Goal: Information Seeking & Learning: Learn about a topic

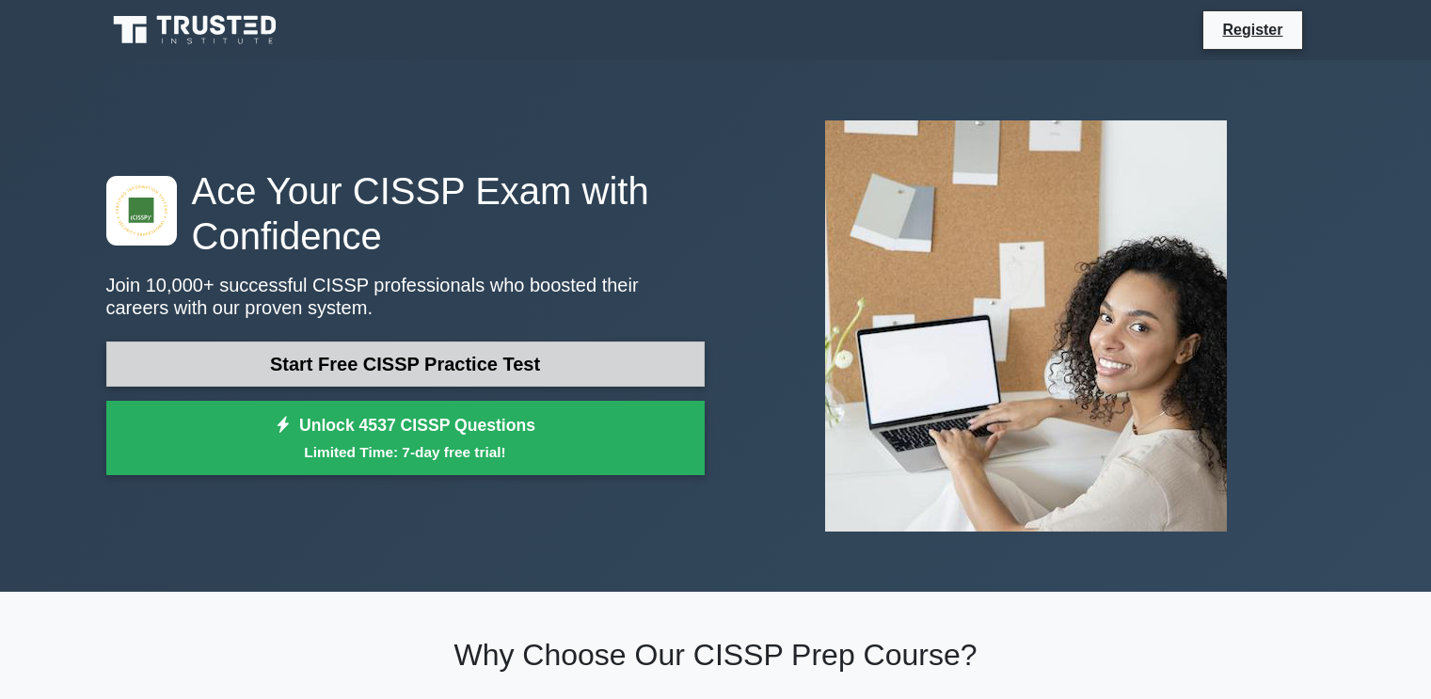
click at [497, 363] on link "Start Free CISSP Practice Test" at bounding box center [405, 363] width 598 height 45
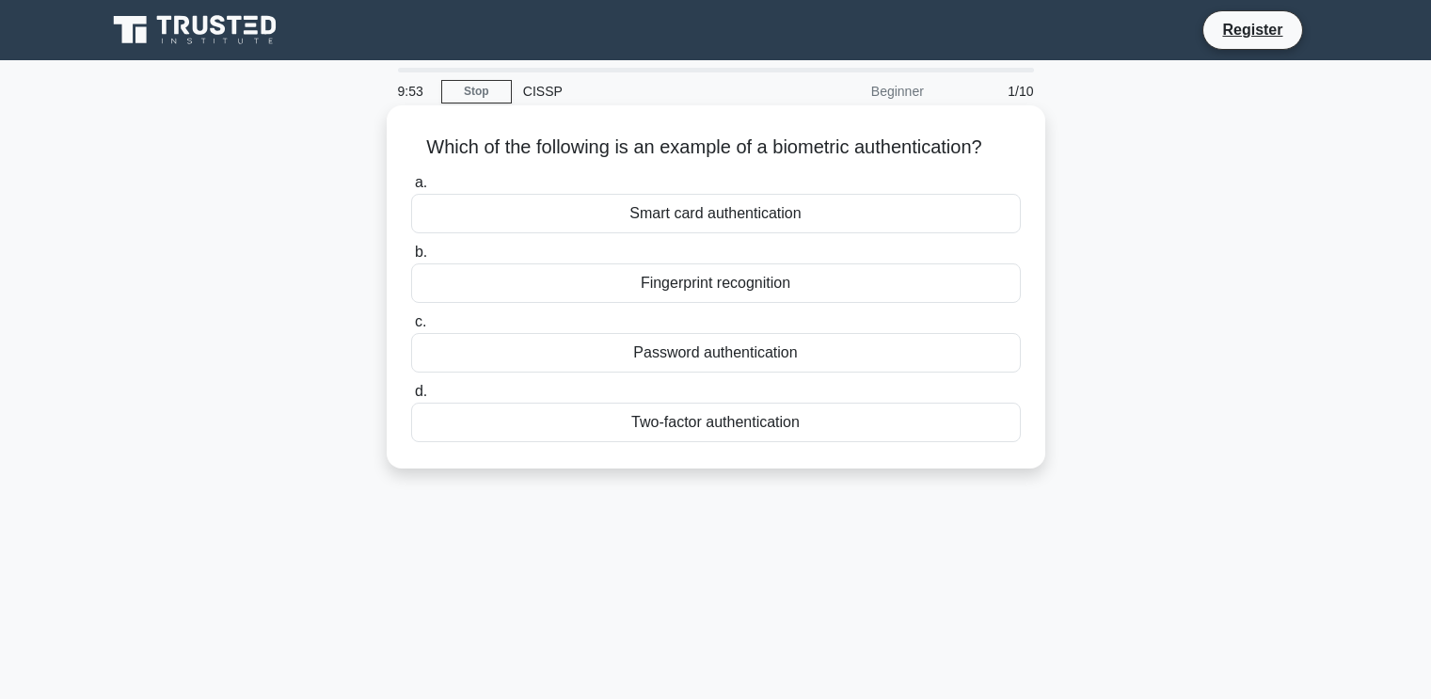
click at [745, 303] on div "Fingerprint recognition" at bounding box center [716, 283] width 610 height 40
click at [411, 259] on input "b. Fingerprint recognition" at bounding box center [411, 252] width 0 height 12
click at [677, 303] on div "Authentication" at bounding box center [716, 283] width 610 height 40
click at [411, 259] on input "b. Authentication" at bounding box center [411, 252] width 0 height 12
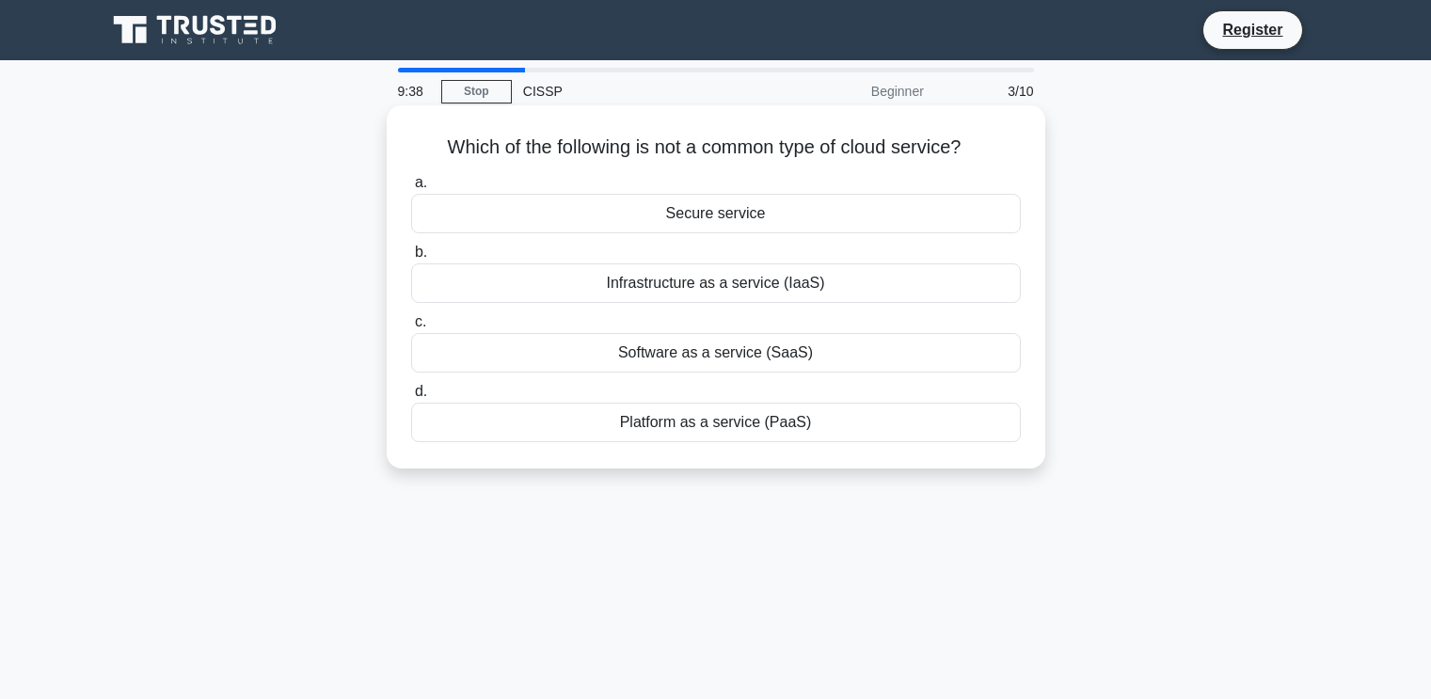
click at [708, 213] on div "Secure service" at bounding box center [716, 214] width 610 height 40
click at [411, 189] on input "a. Secure service" at bounding box center [411, 183] width 0 height 12
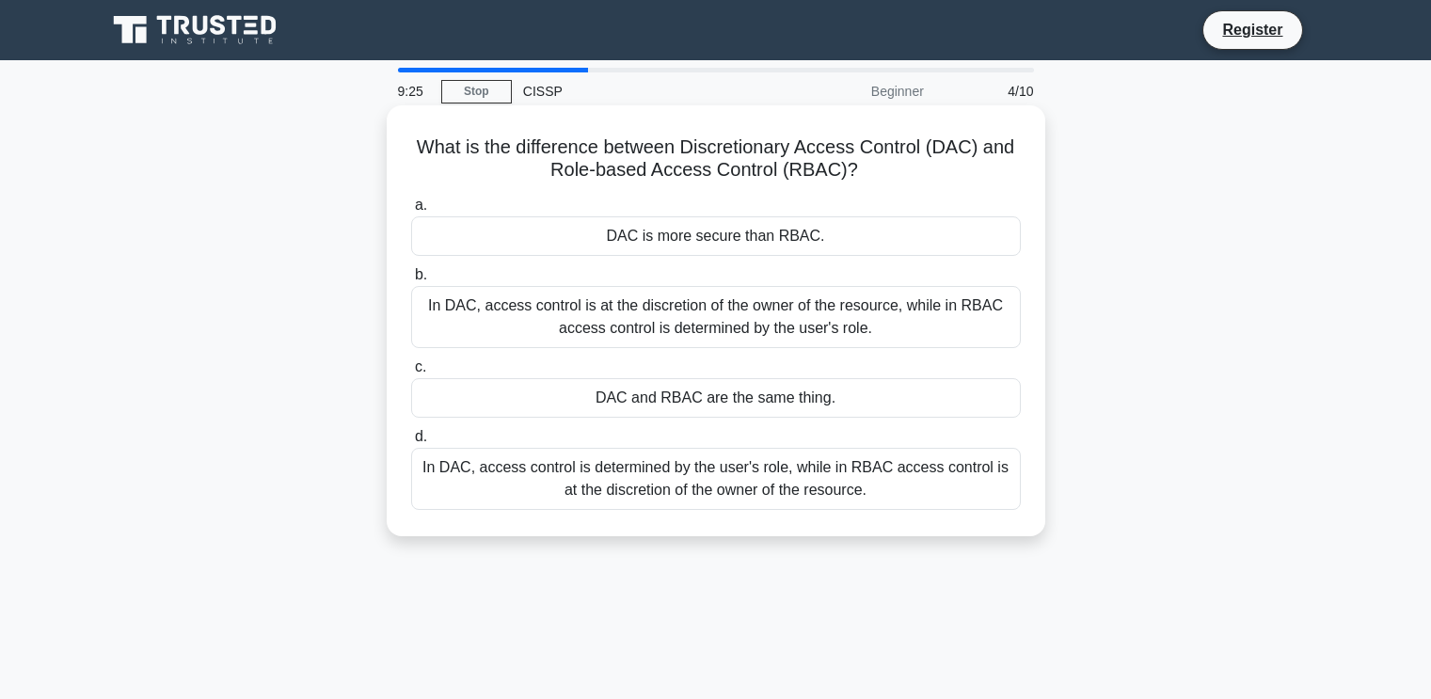
click at [538, 326] on div "In DAC, access control is at the discretion of the owner of the resource, while…" at bounding box center [716, 317] width 610 height 62
click at [411, 281] on input "b. In DAC, access control is at the discretion of the owner of the resource, wh…" at bounding box center [411, 275] width 0 height 12
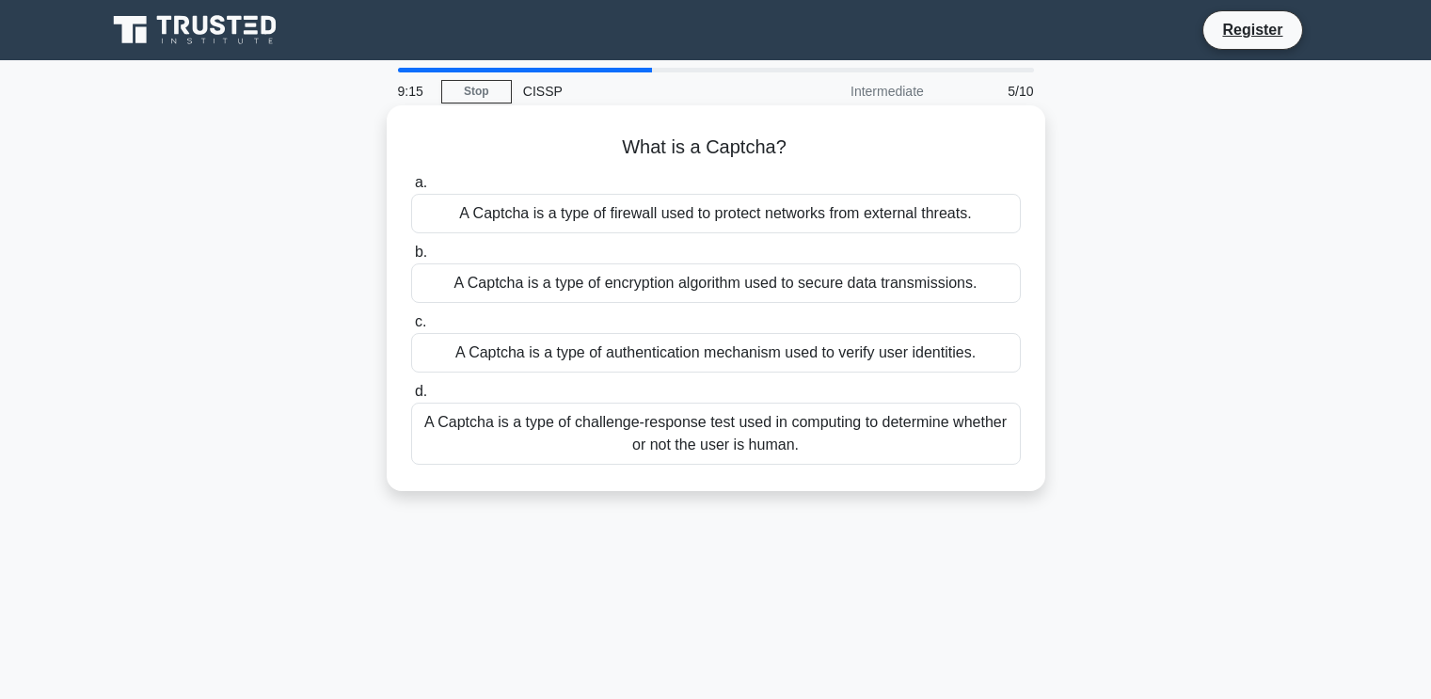
click at [606, 416] on div "A Captcha is a type of challenge-response test used in computing to determine w…" at bounding box center [716, 434] width 610 height 62
click at [411, 398] on input "d. A Captcha is a type of challenge-response test used in computing to determin…" at bounding box center [411, 392] width 0 height 12
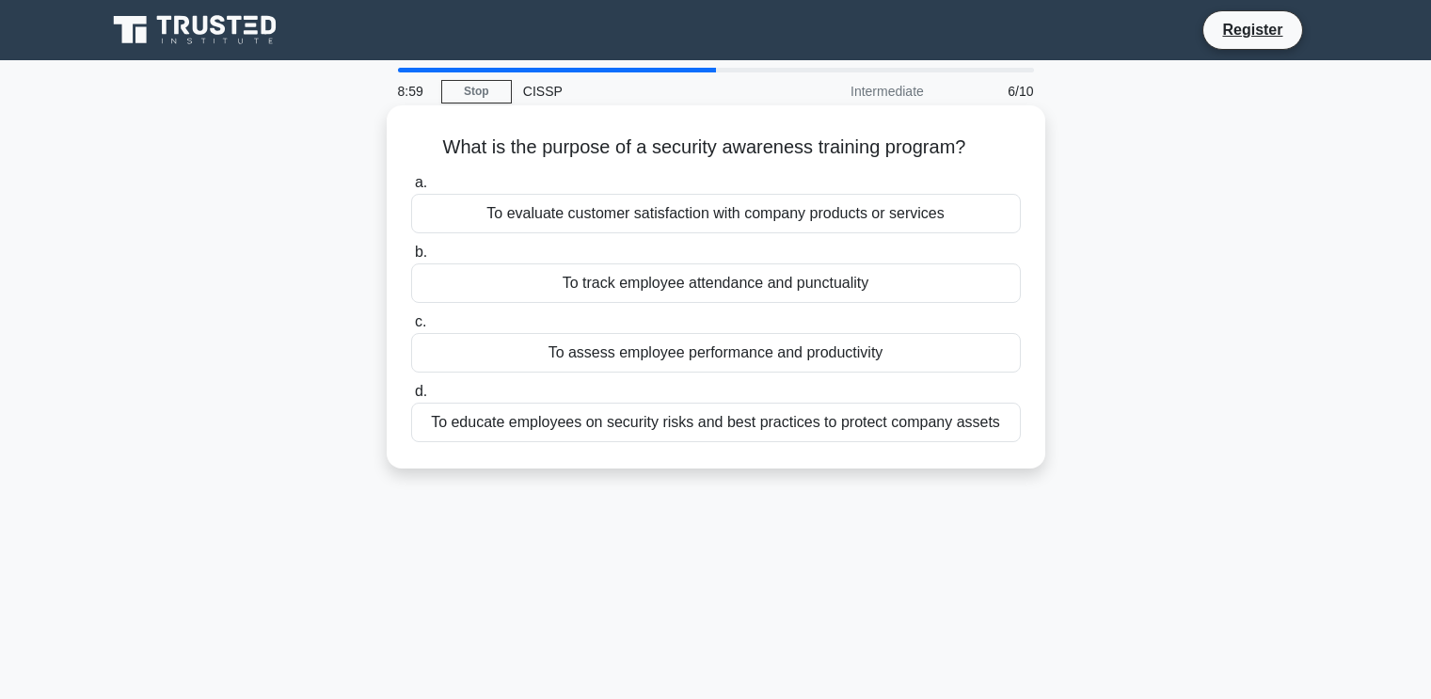
click at [893, 426] on div "To educate employees on security risks and best practices to protect company as…" at bounding box center [716, 423] width 610 height 40
click at [411, 398] on input "d. To educate employees on security risks and best practices to protect company…" at bounding box center [411, 392] width 0 height 12
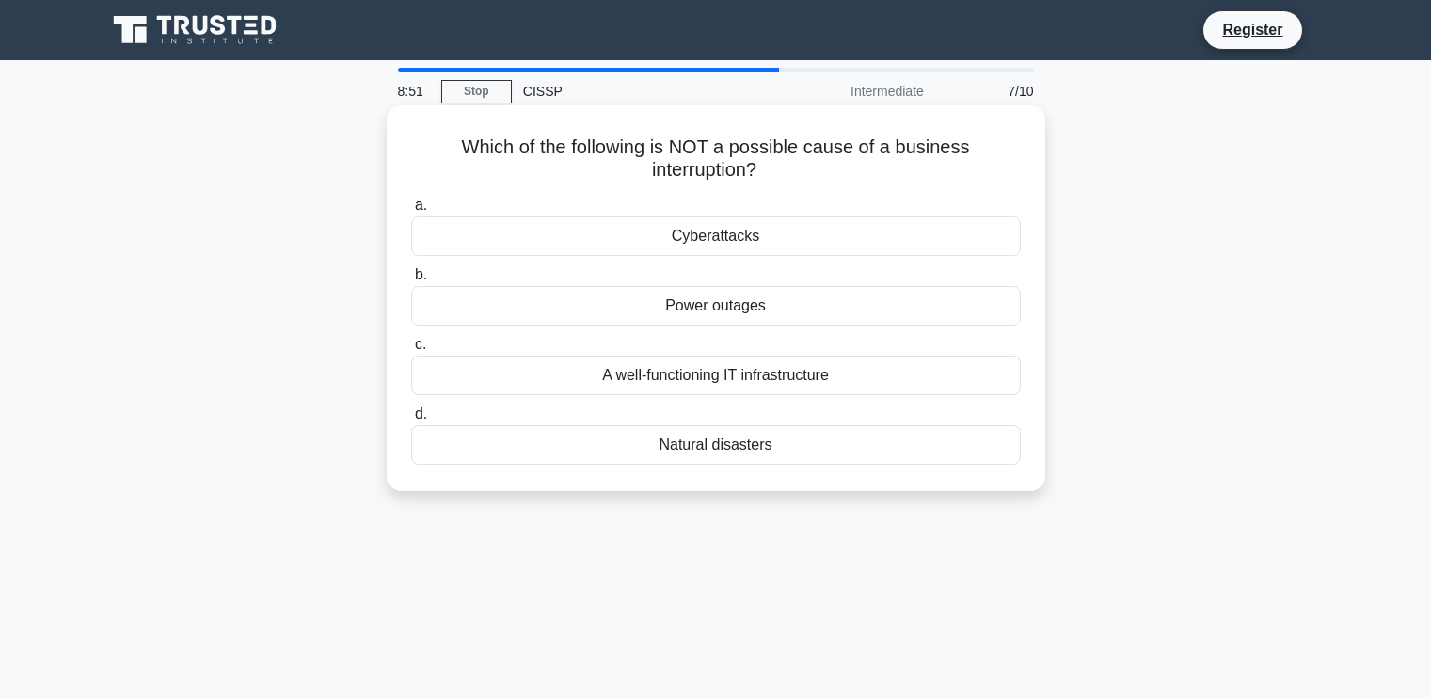
click at [720, 375] on div "A well-functioning IT infrastructure" at bounding box center [716, 376] width 610 height 40
click at [411, 351] on input "c. A well-functioning IT infrastructure" at bounding box center [411, 345] width 0 height 12
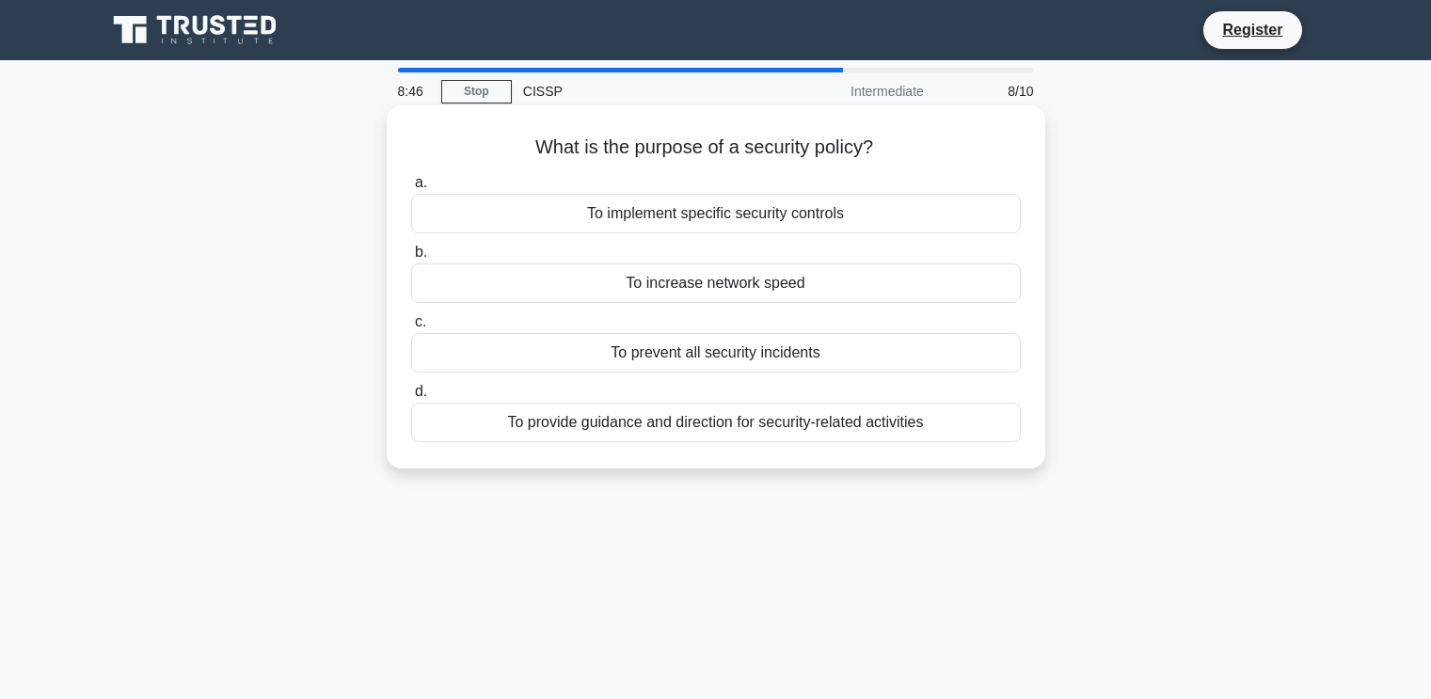
click at [696, 434] on div "To provide guidance and direction for security-related activities" at bounding box center [716, 423] width 610 height 40
click at [411, 398] on input "d. To provide guidance and direction for security-related activities" at bounding box center [411, 392] width 0 height 12
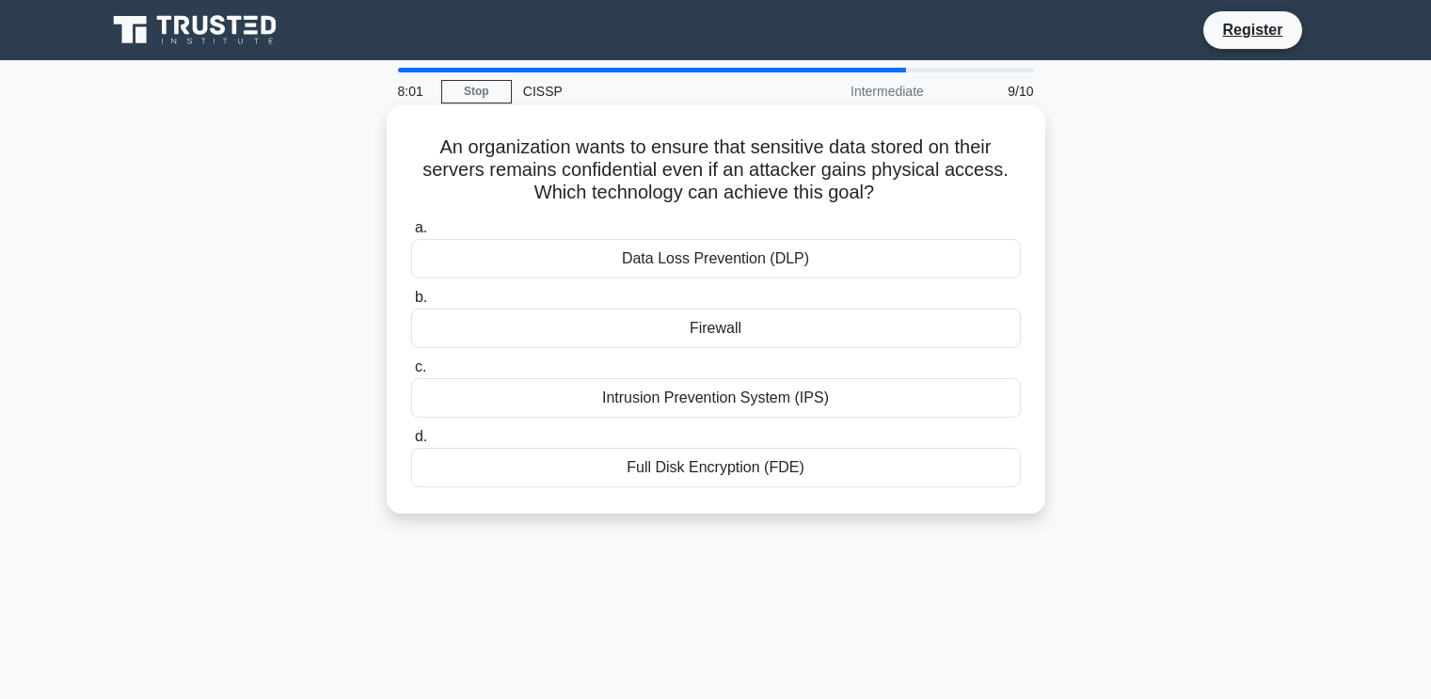
click at [757, 472] on div "Full Disk Encryption (FDE)" at bounding box center [716, 468] width 610 height 40
click at [411, 443] on input "d. Full Disk Encryption (FDE)" at bounding box center [411, 437] width 0 height 12
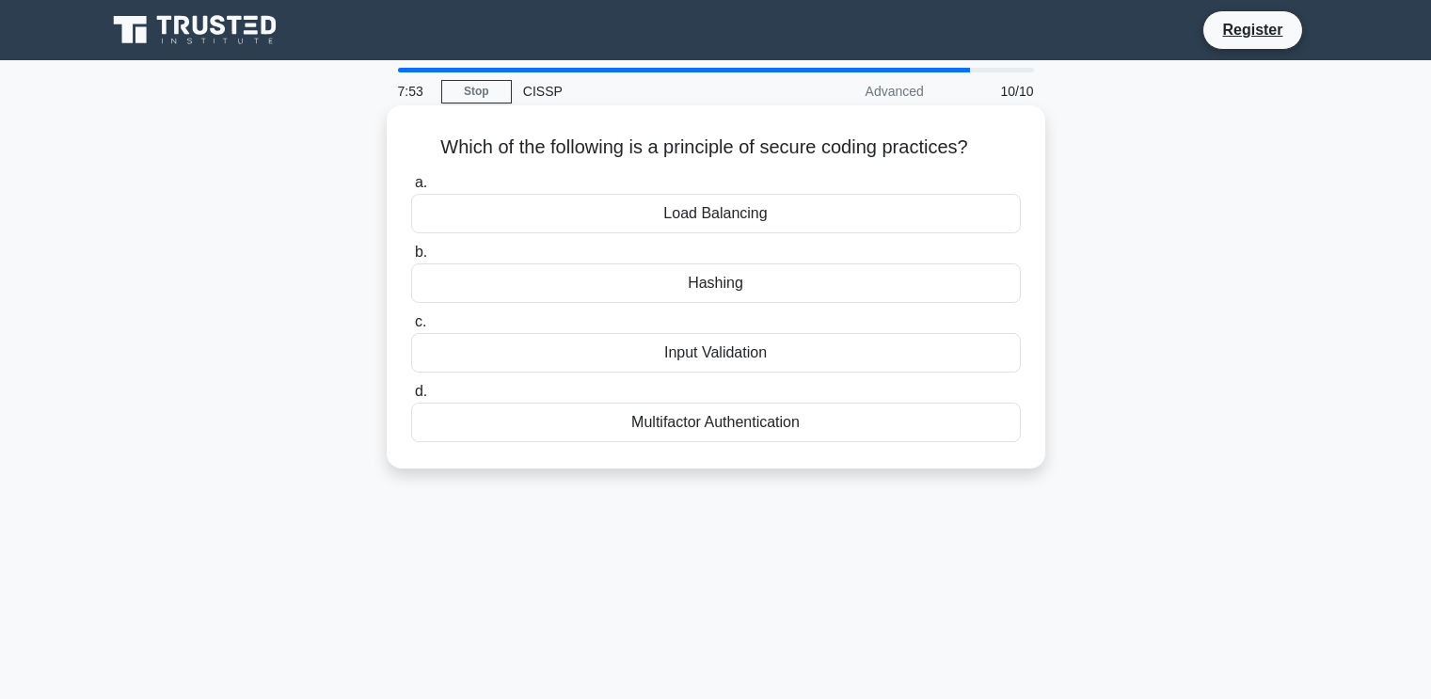
click at [820, 359] on div "Input Validation" at bounding box center [716, 353] width 610 height 40
click at [411, 328] on input "c. Input Validation" at bounding box center [411, 322] width 0 height 12
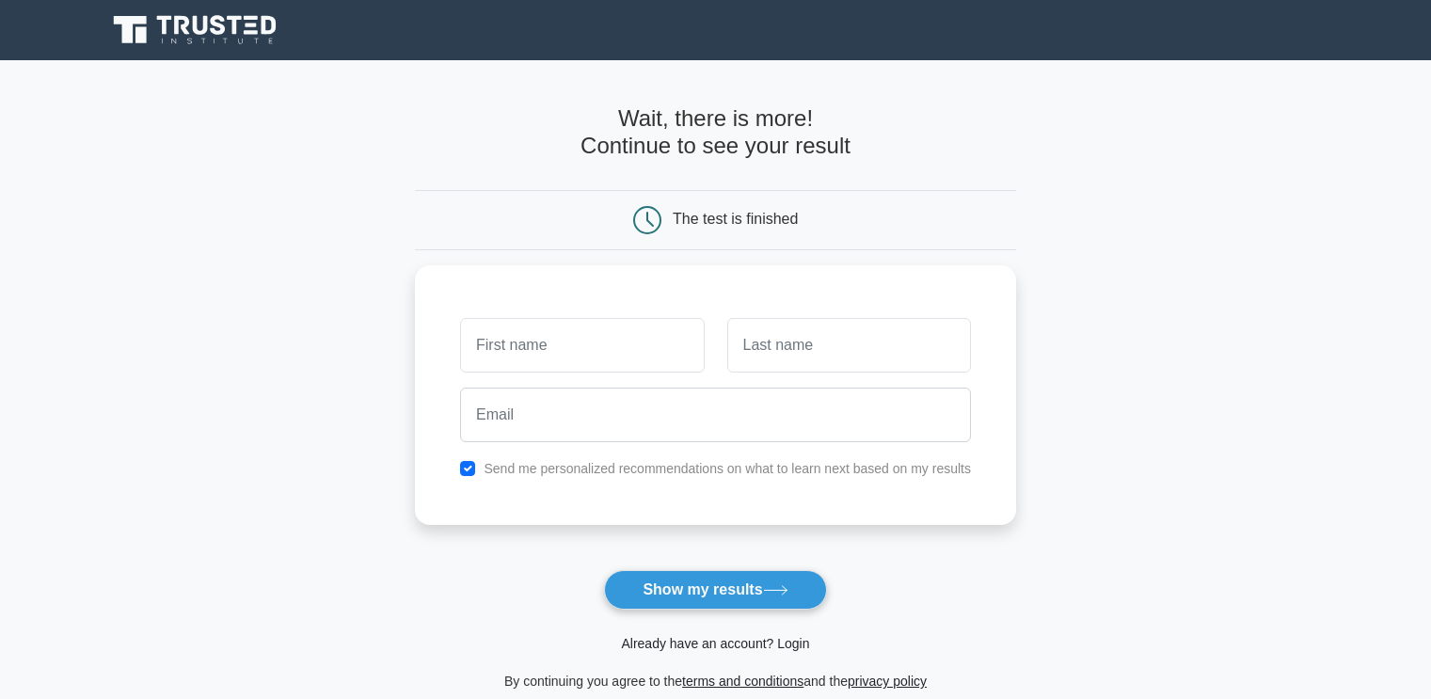
click at [722, 644] on link "Already have an account? Login" at bounding box center [715, 643] width 188 height 15
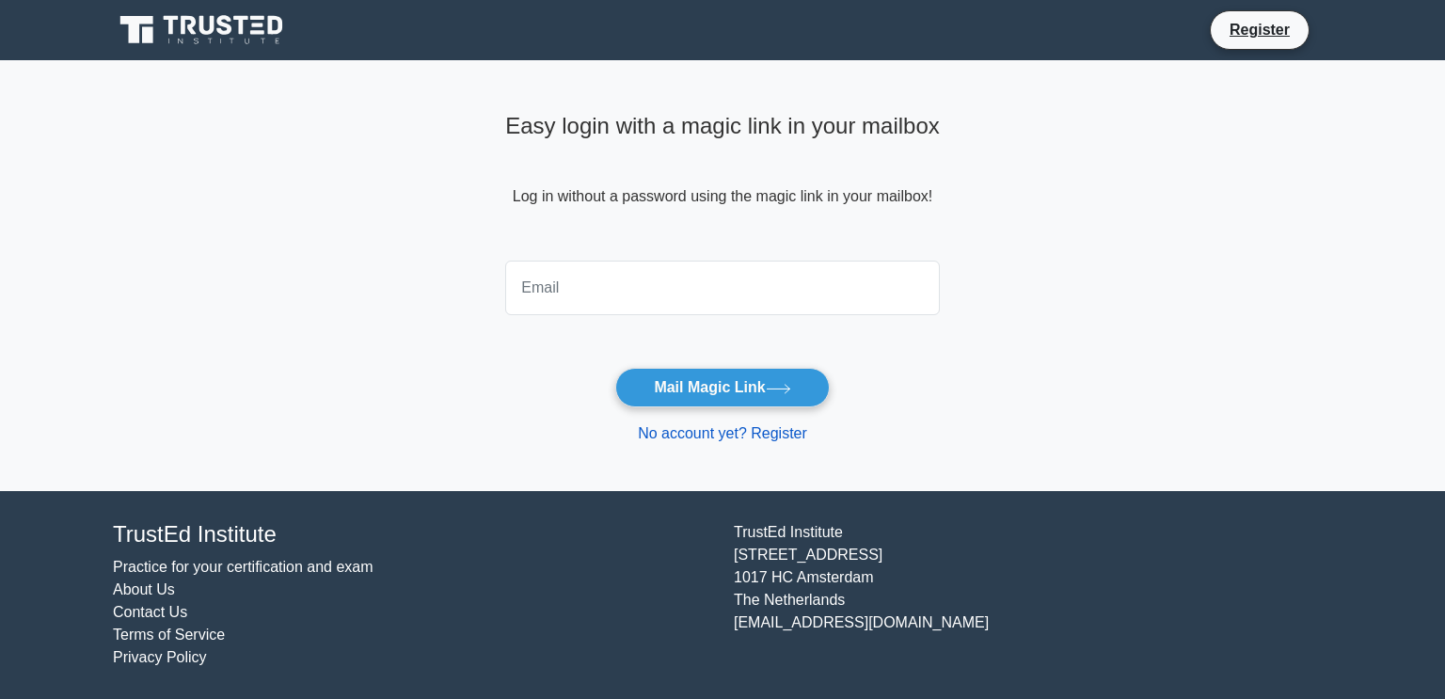
click at [682, 437] on link "No account yet? Register" at bounding box center [722, 433] width 169 height 16
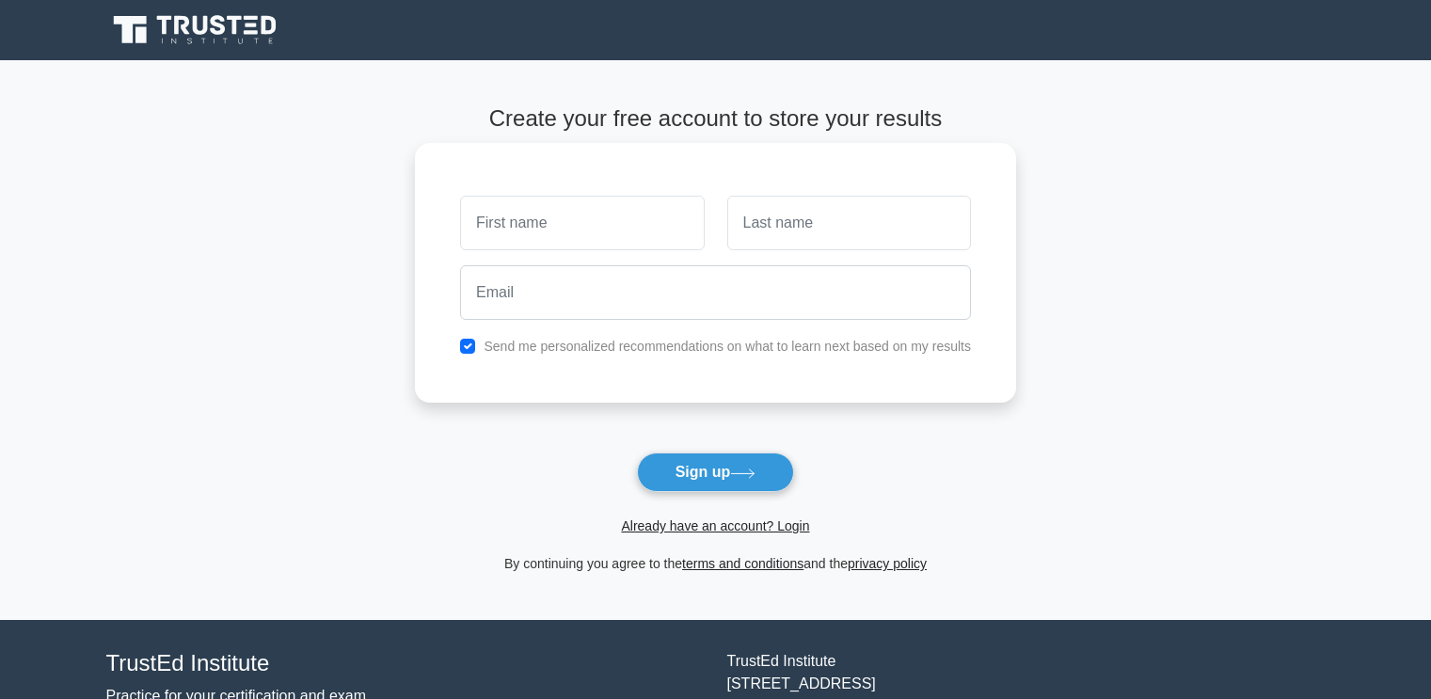
click at [519, 230] on input "text" at bounding box center [582, 223] width 244 height 55
type input "L"
type input "larry"
type input "miller"
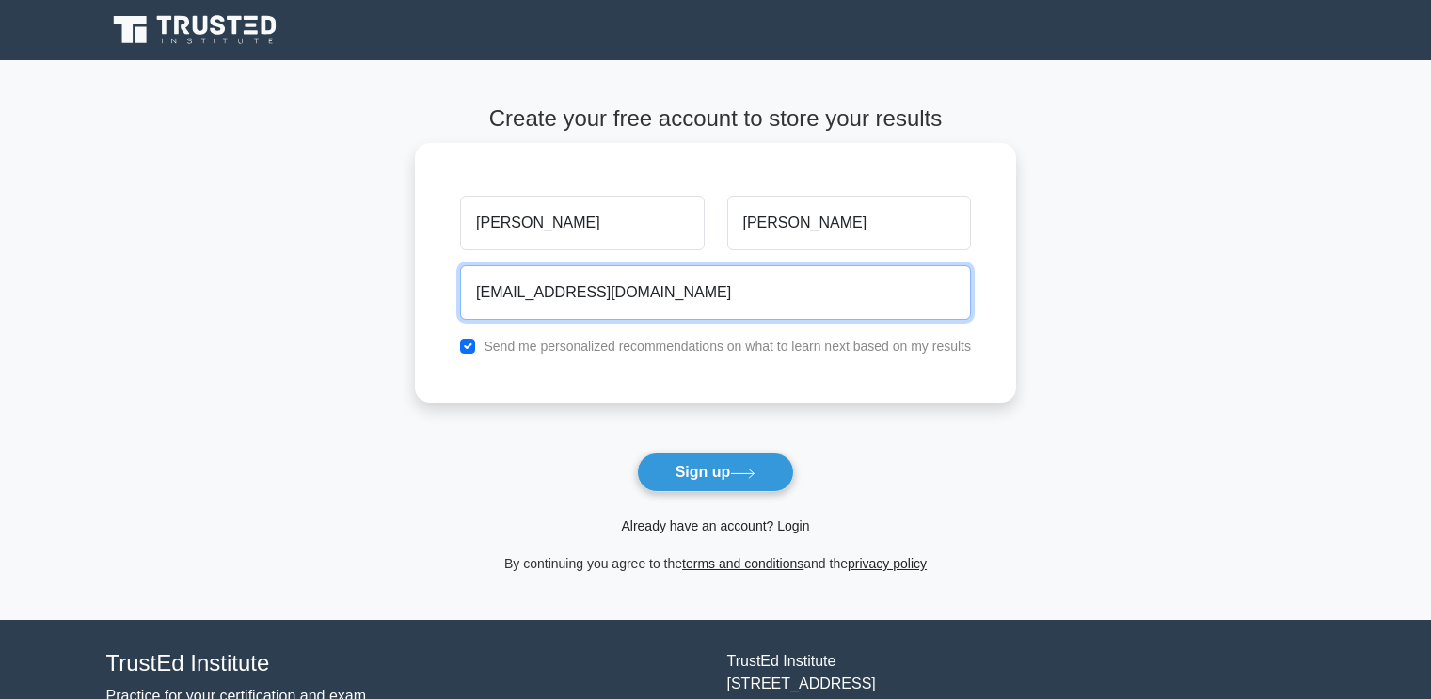
type input "lmill9292@gmail.com"
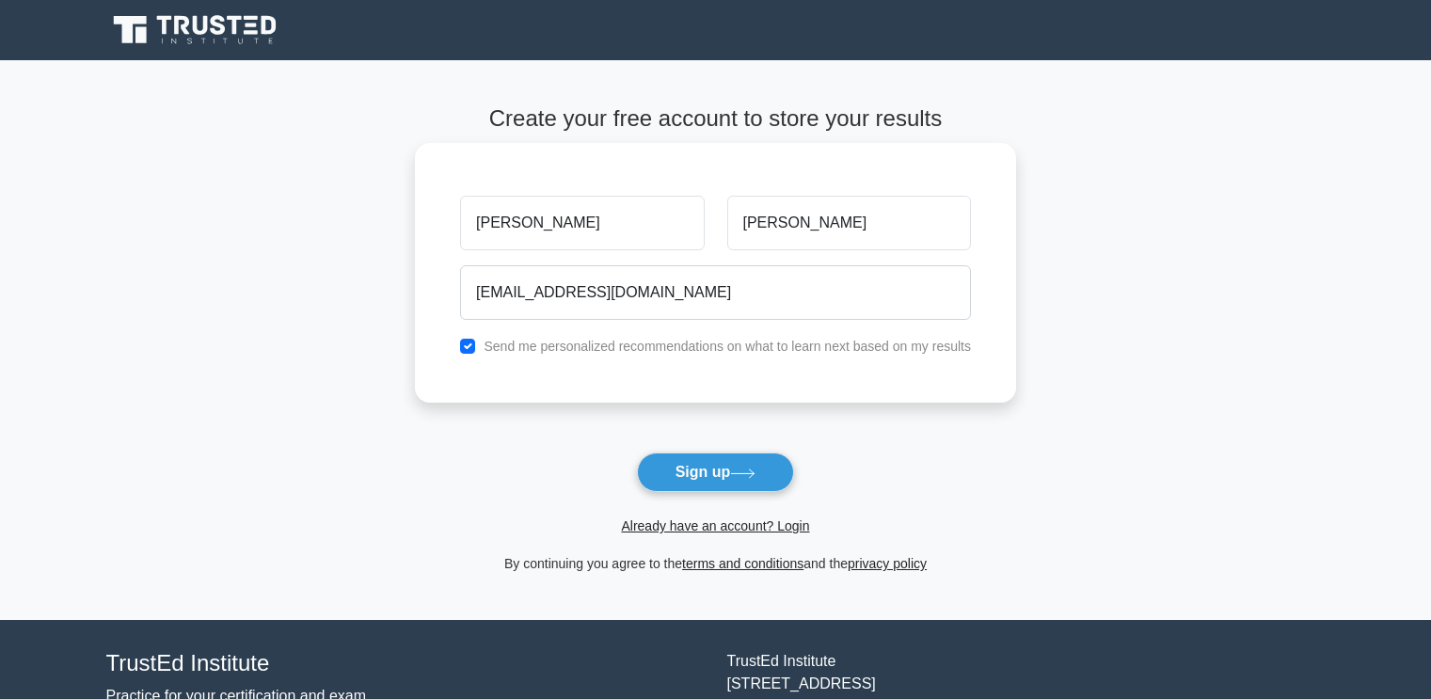
click at [672, 349] on label "Send me personalized recommendations on what to learn next based on my results" at bounding box center [727, 346] width 487 height 15
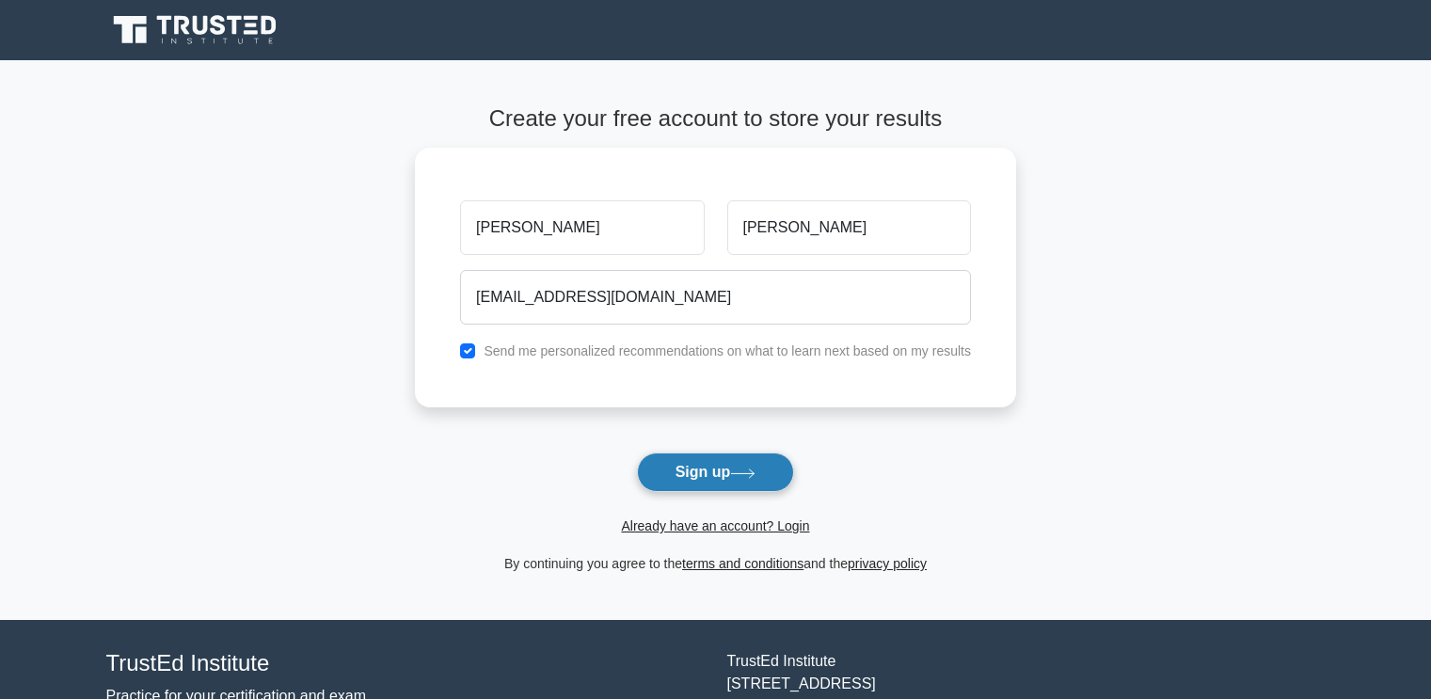
click at [695, 483] on button "Sign up" at bounding box center [716, 472] width 158 height 40
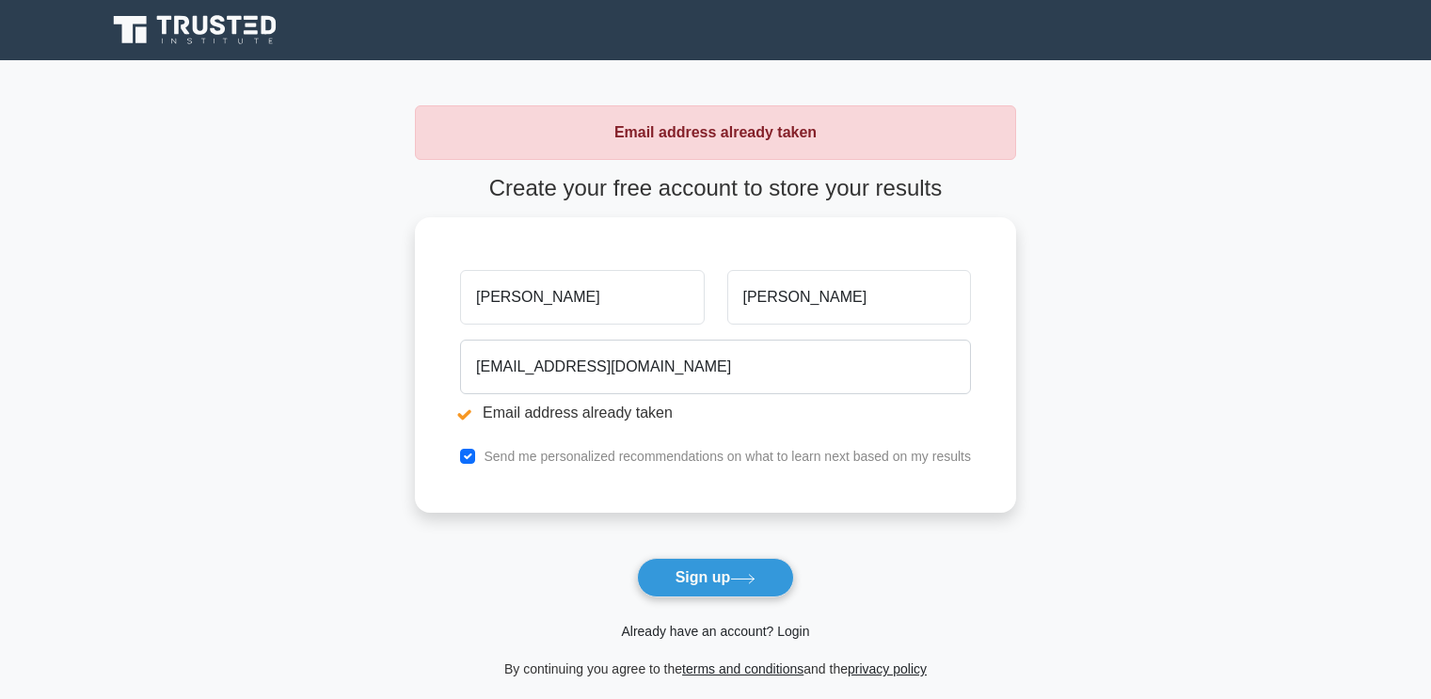
click at [696, 632] on link "Already have an account? Login" at bounding box center [715, 631] width 188 height 15
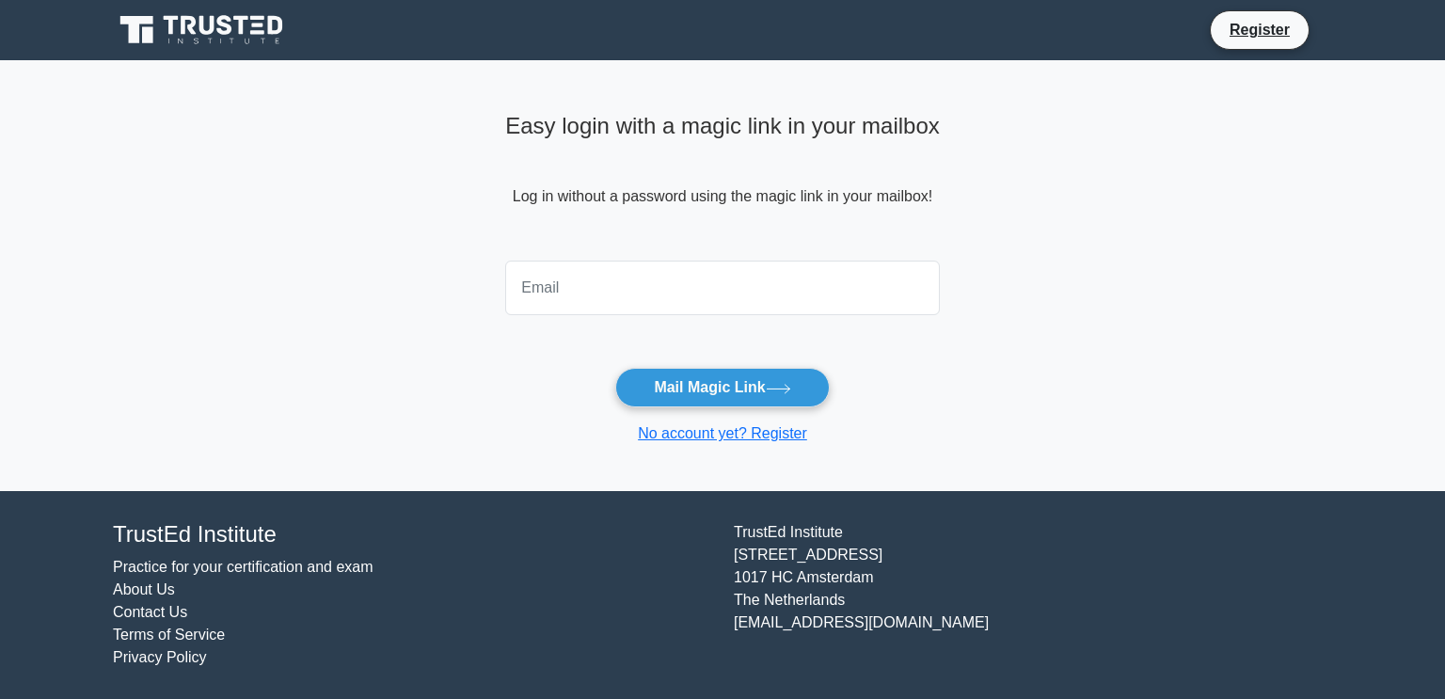
click at [582, 289] on input "email" at bounding box center [722, 288] width 435 height 55
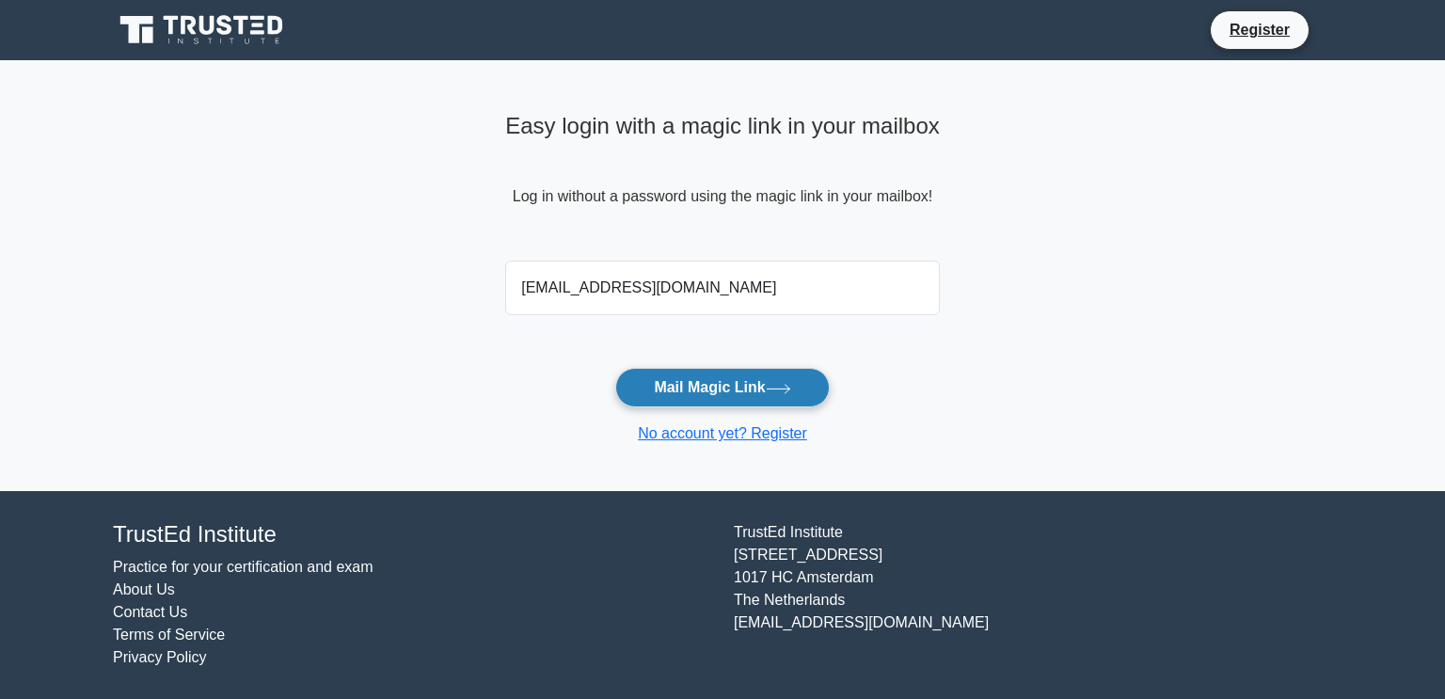
type input "lmill9292@gmail.com"
click at [748, 388] on button "Mail Magic Link" at bounding box center [722, 388] width 214 height 40
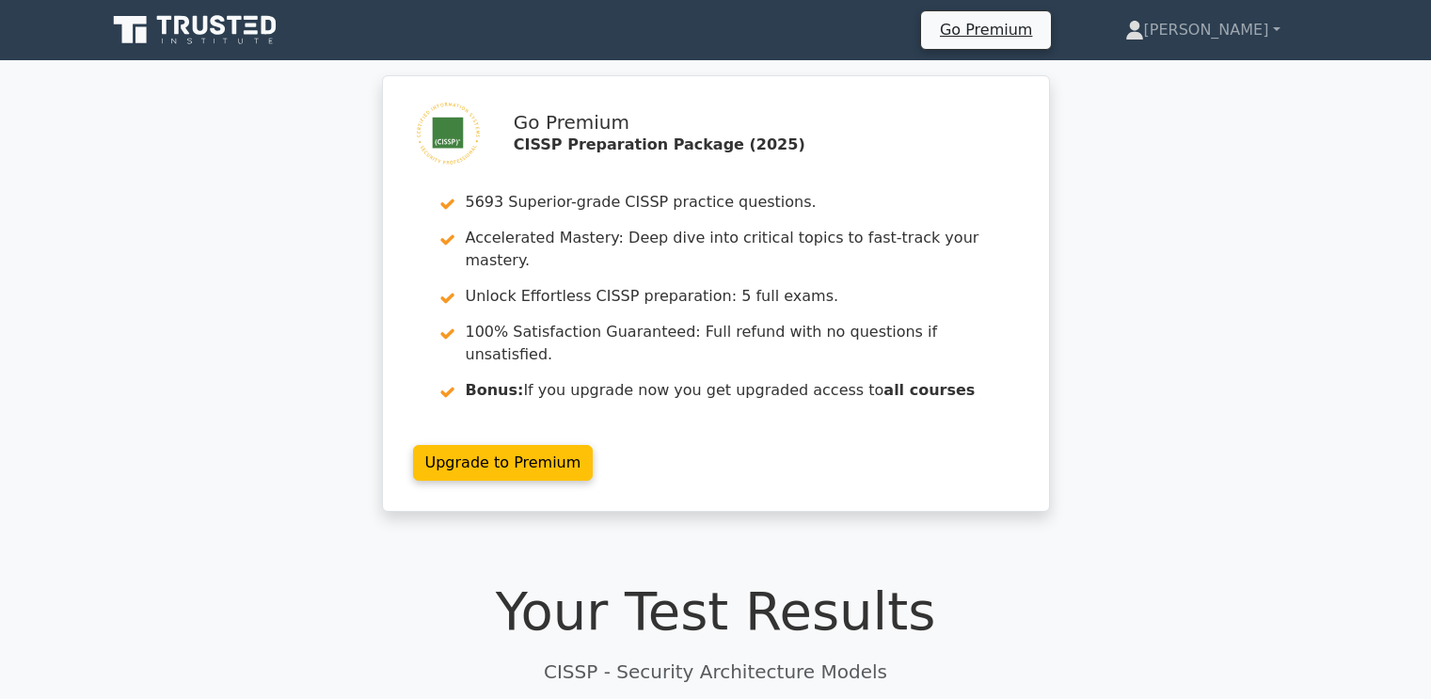
click at [245, 31] on icon at bounding box center [196, 30] width 181 height 36
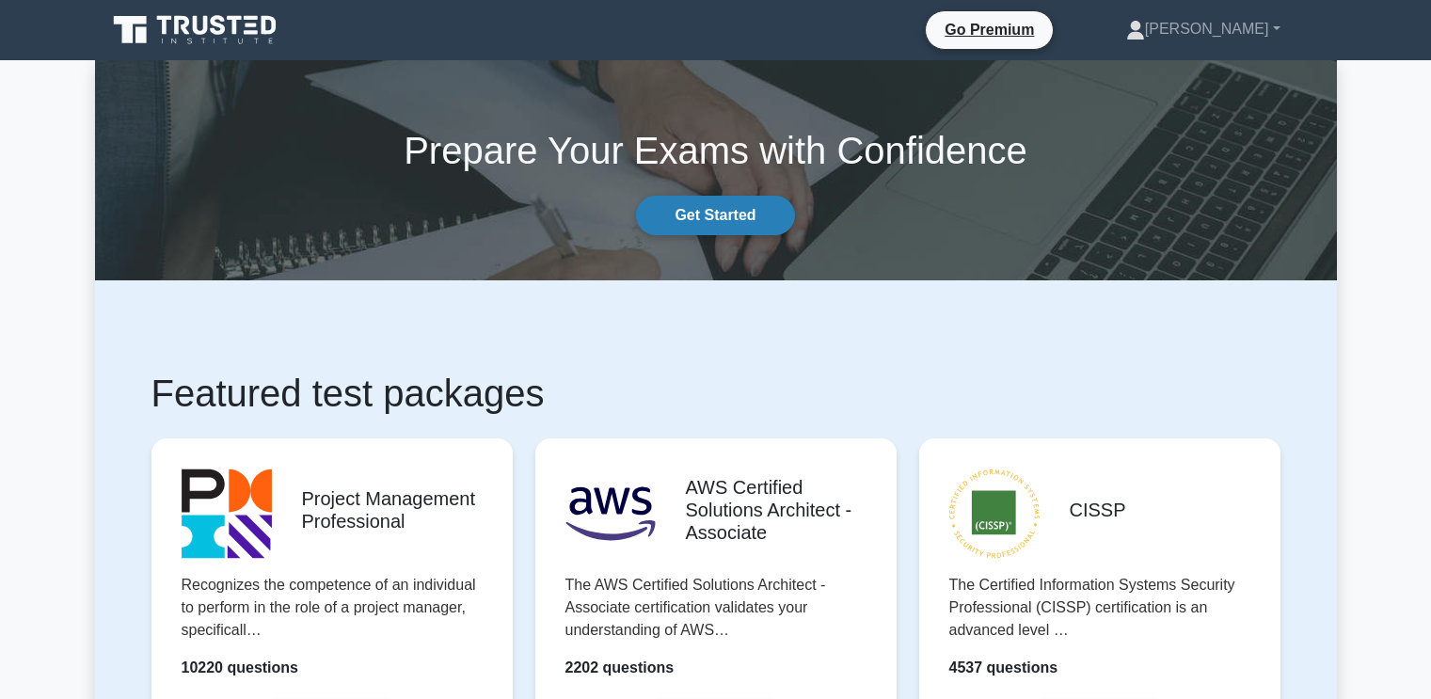
click at [747, 220] on link "Get Started" at bounding box center [715, 216] width 158 height 40
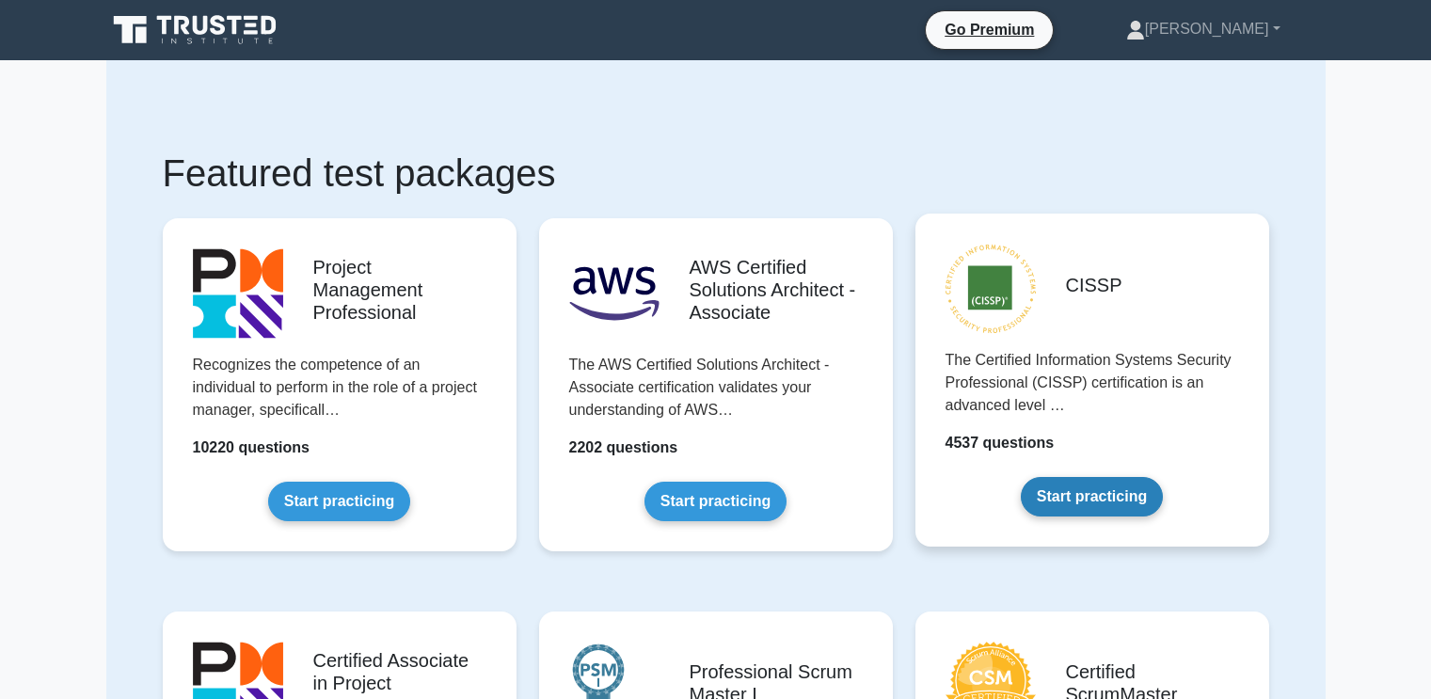
click at [1075, 491] on link "Start practicing" at bounding box center [1092, 497] width 142 height 40
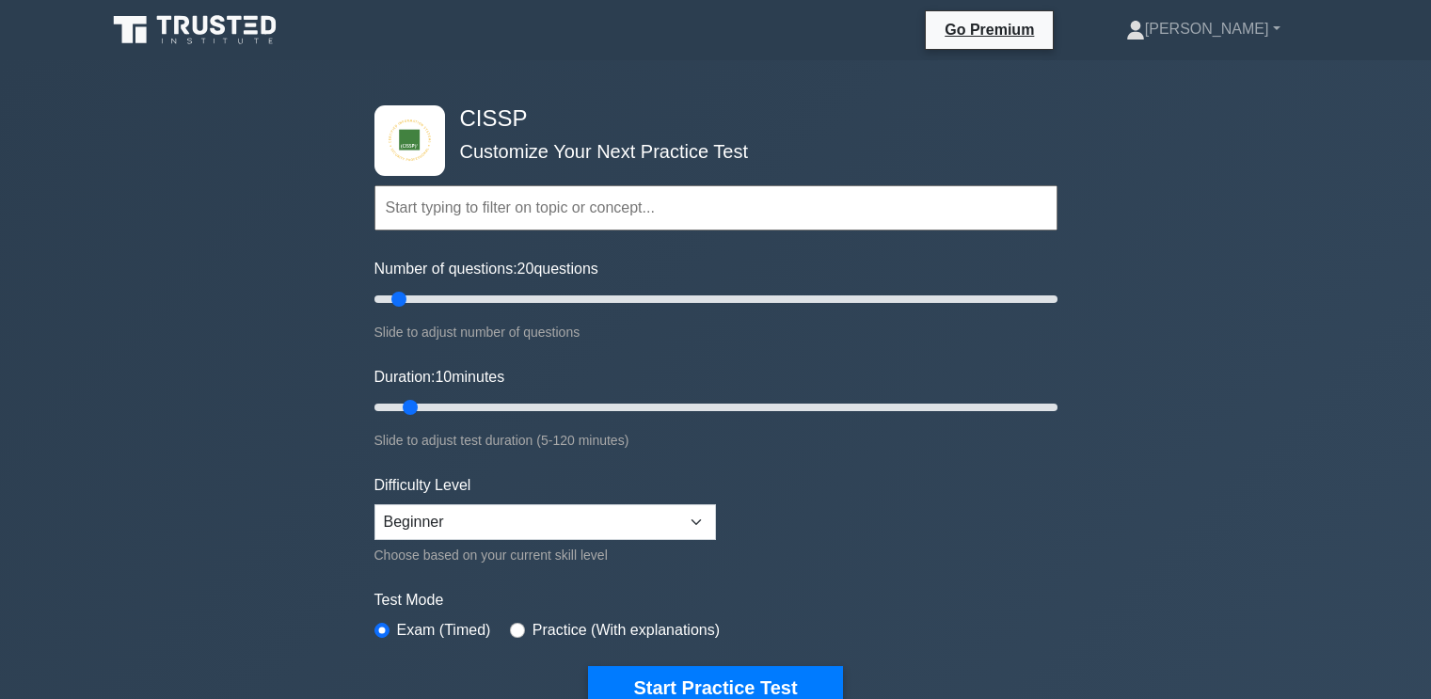
type input "20"
drag, startPoint x: 395, startPoint y: 299, endPoint x: 428, endPoint y: 300, distance: 32.9
click at [428, 299] on input "Number of questions: 20 questions" at bounding box center [715, 299] width 683 height 23
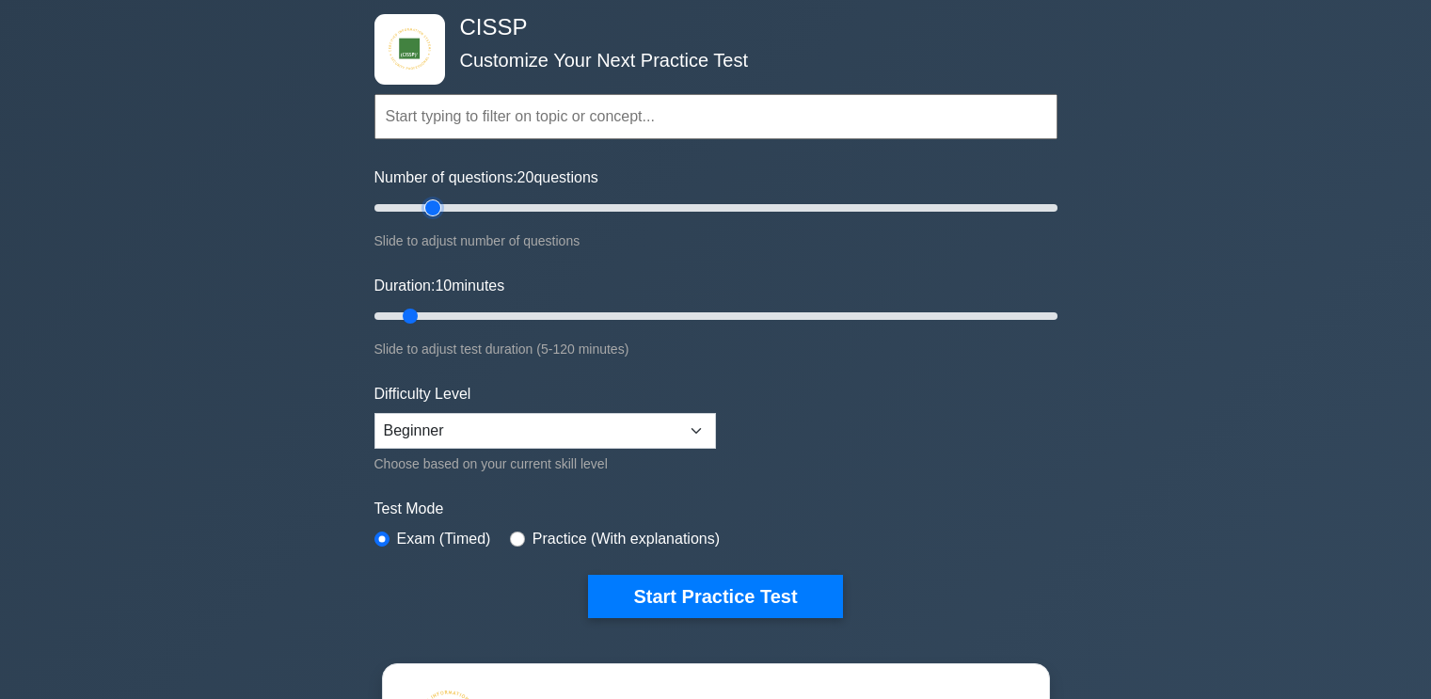
scroll to position [94, 0]
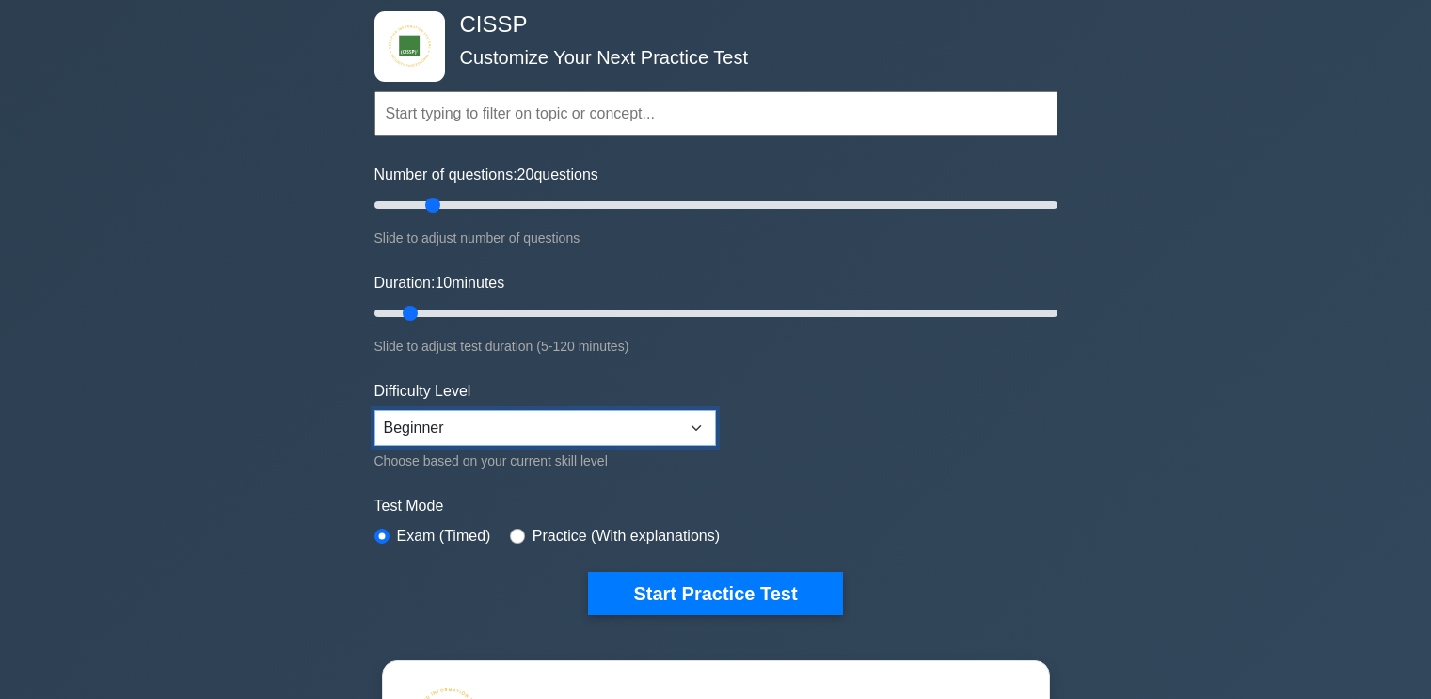
select select "expert"
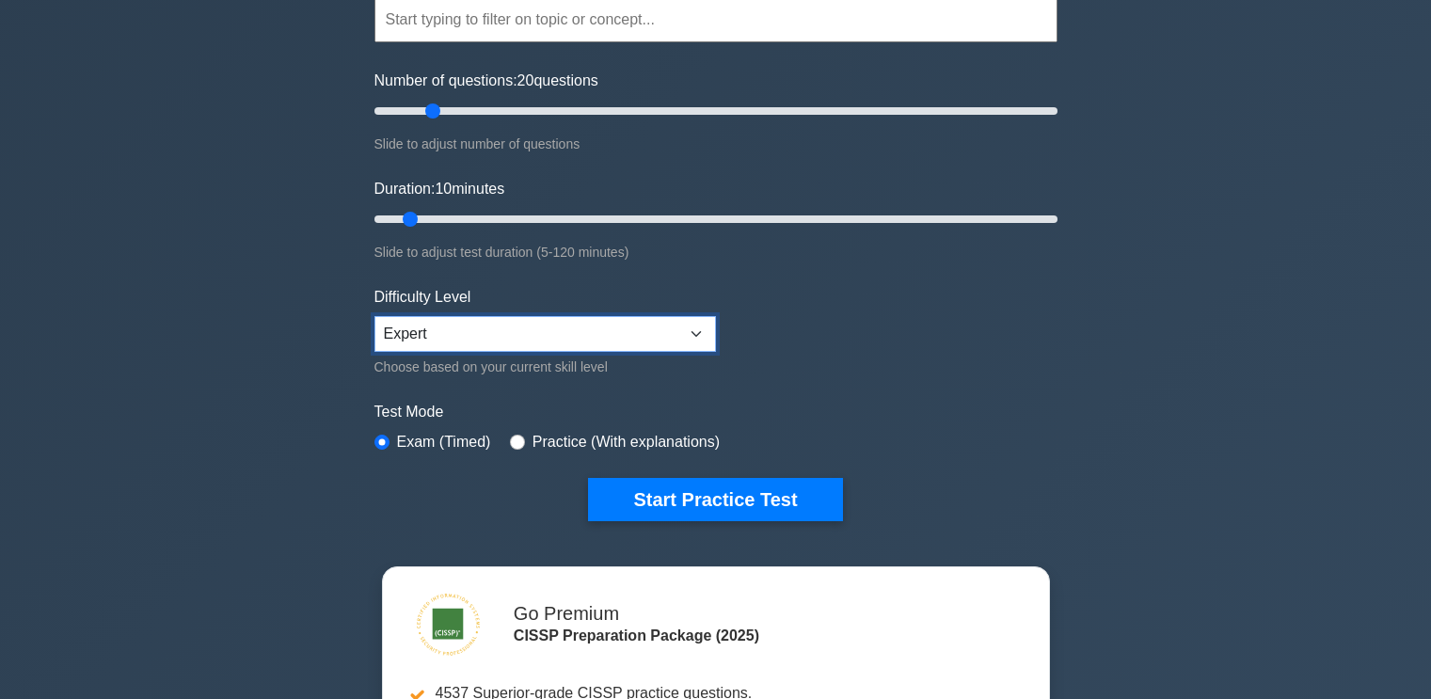
scroll to position [282, 0]
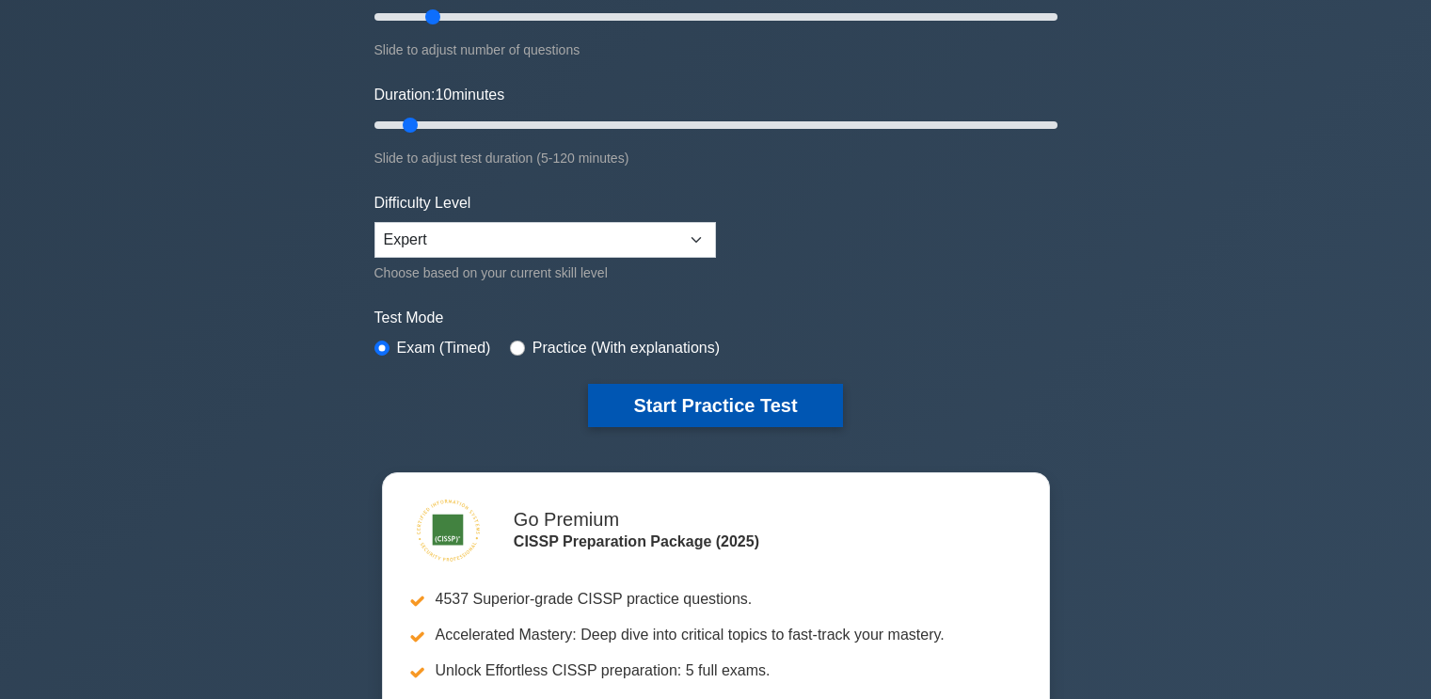
click at [679, 414] on button "Start Practice Test" at bounding box center [715, 405] width 254 height 43
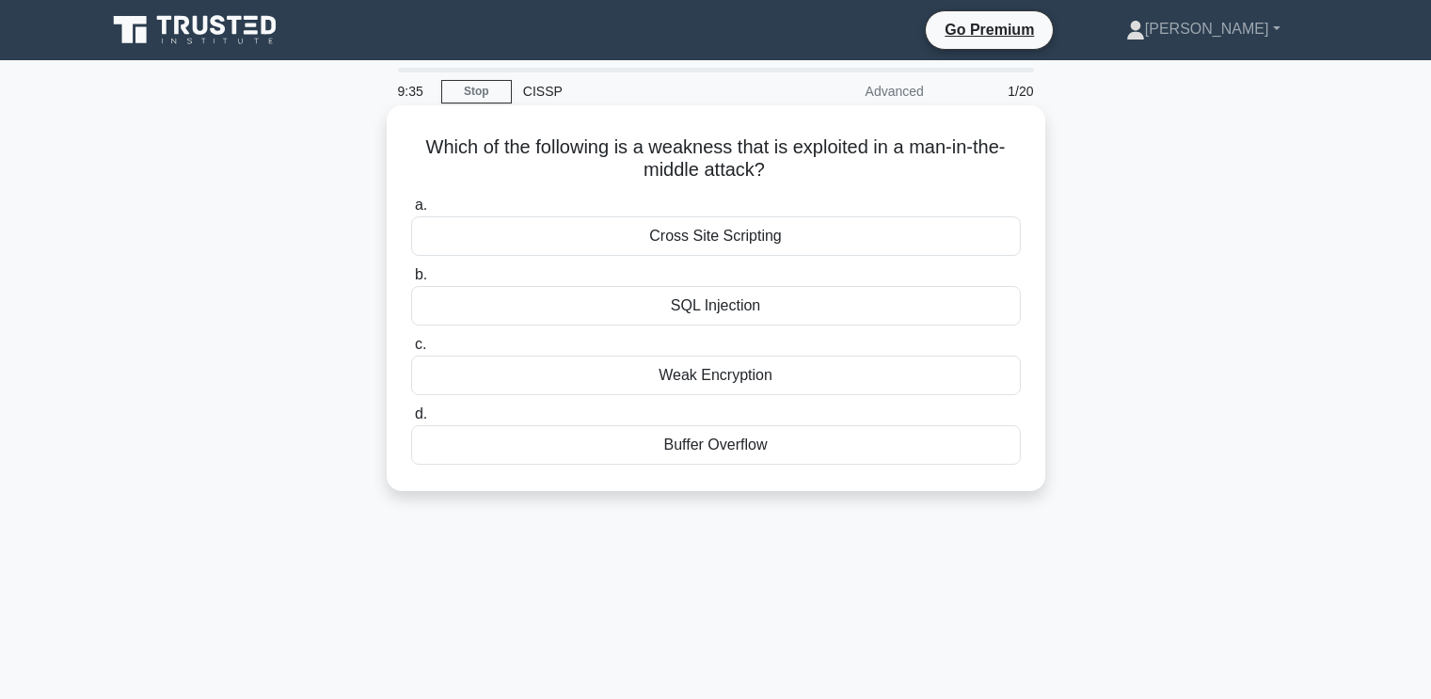
click at [754, 316] on div "SQL Injection" at bounding box center [716, 306] width 610 height 40
click at [411, 281] on input "b. SQL Injection" at bounding box center [411, 275] width 0 height 12
click at [702, 374] on div "Configuration" at bounding box center [716, 376] width 610 height 40
click at [411, 351] on input "c. Configuration" at bounding box center [411, 345] width 0 height 12
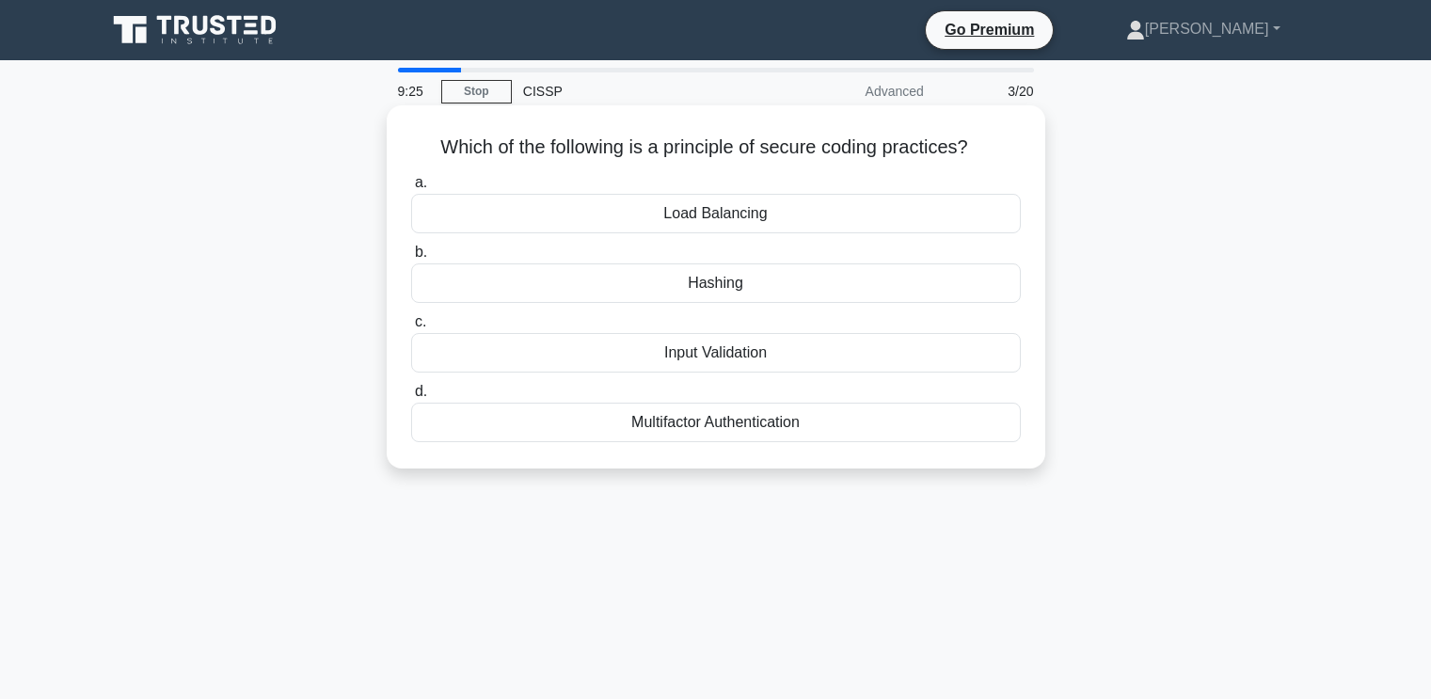
click at [746, 352] on div "Input Validation" at bounding box center [716, 353] width 610 height 40
click at [411, 328] on input "c. Input Validation" at bounding box center [411, 322] width 0 height 12
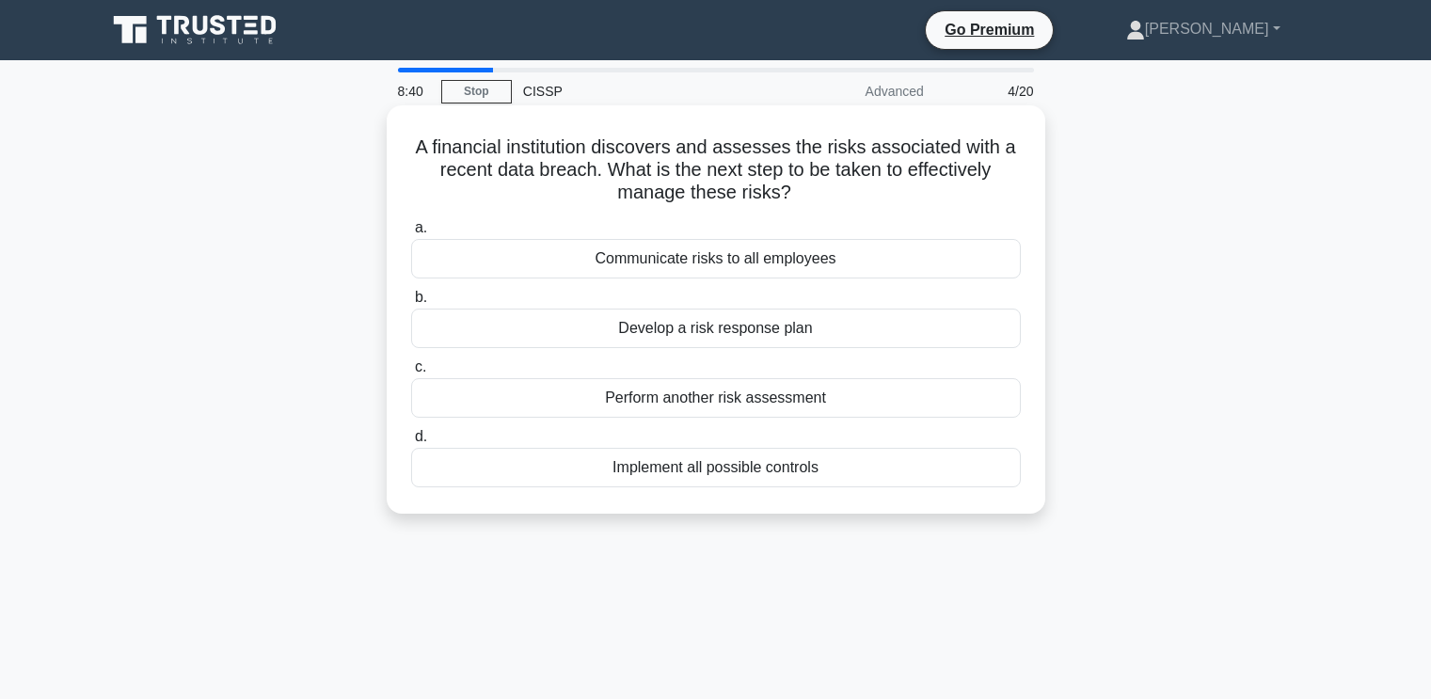
click at [706, 337] on div "Develop a risk response plan" at bounding box center [716, 329] width 610 height 40
click at [411, 304] on input "b. Develop a risk response plan" at bounding box center [411, 298] width 0 height 12
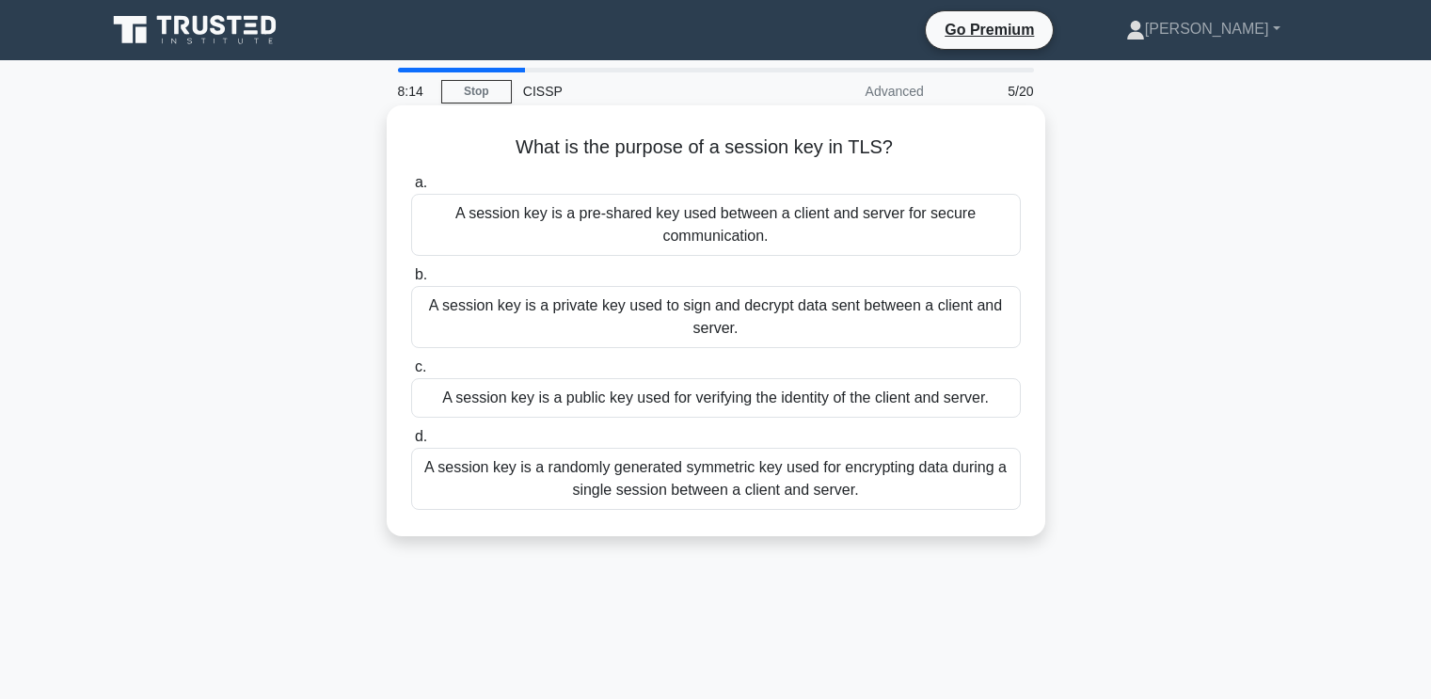
click at [582, 488] on div "A session key is a randomly generated symmetric key used for encrypting data du…" at bounding box center [716, 479] width 610 height 62
click at [411, 443] on input "d. A session key is a randomly generated symmetric key used for encrypting data…" at bounding box center [411, 437] width 0 height 12
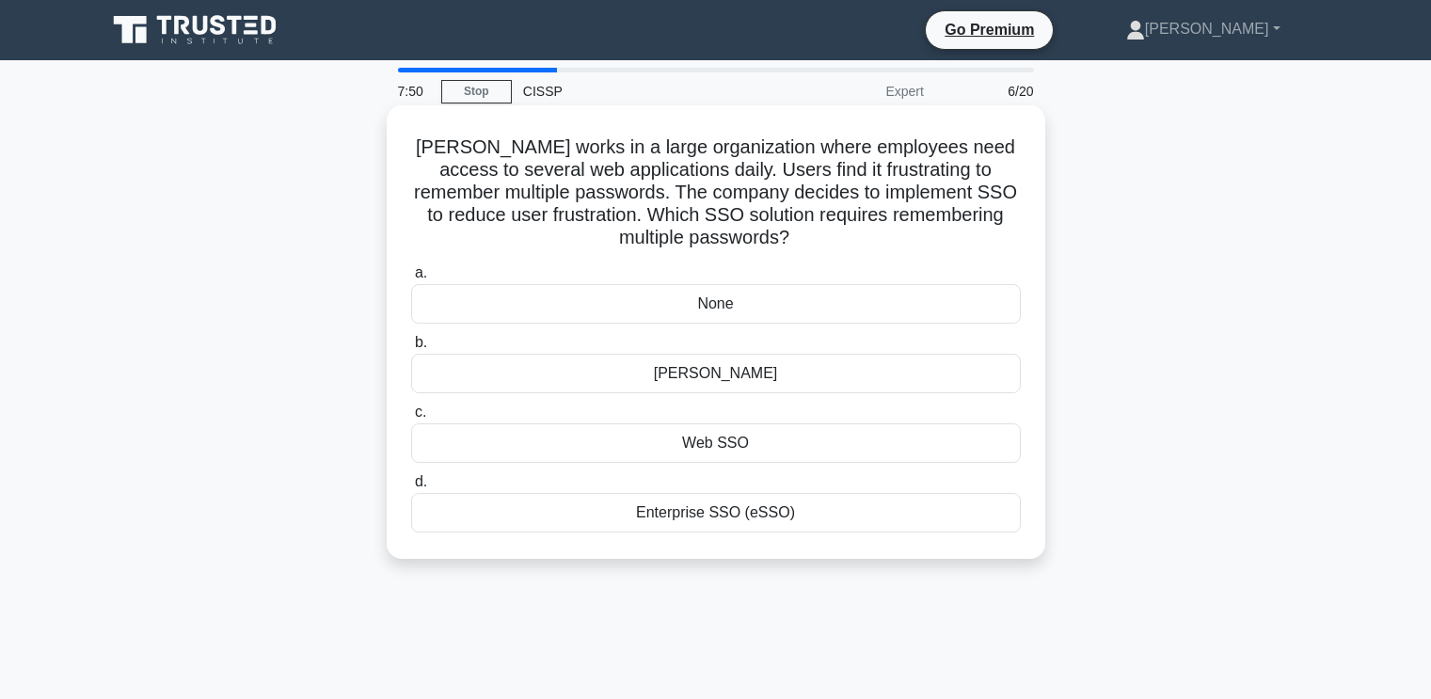
click at [694, 378] on div "SAML" at bounding box center [716, 374] width 610 height 40
click at [411, 349] on input "b. SAML" at bounding box center [411, 343] width 0 height 12
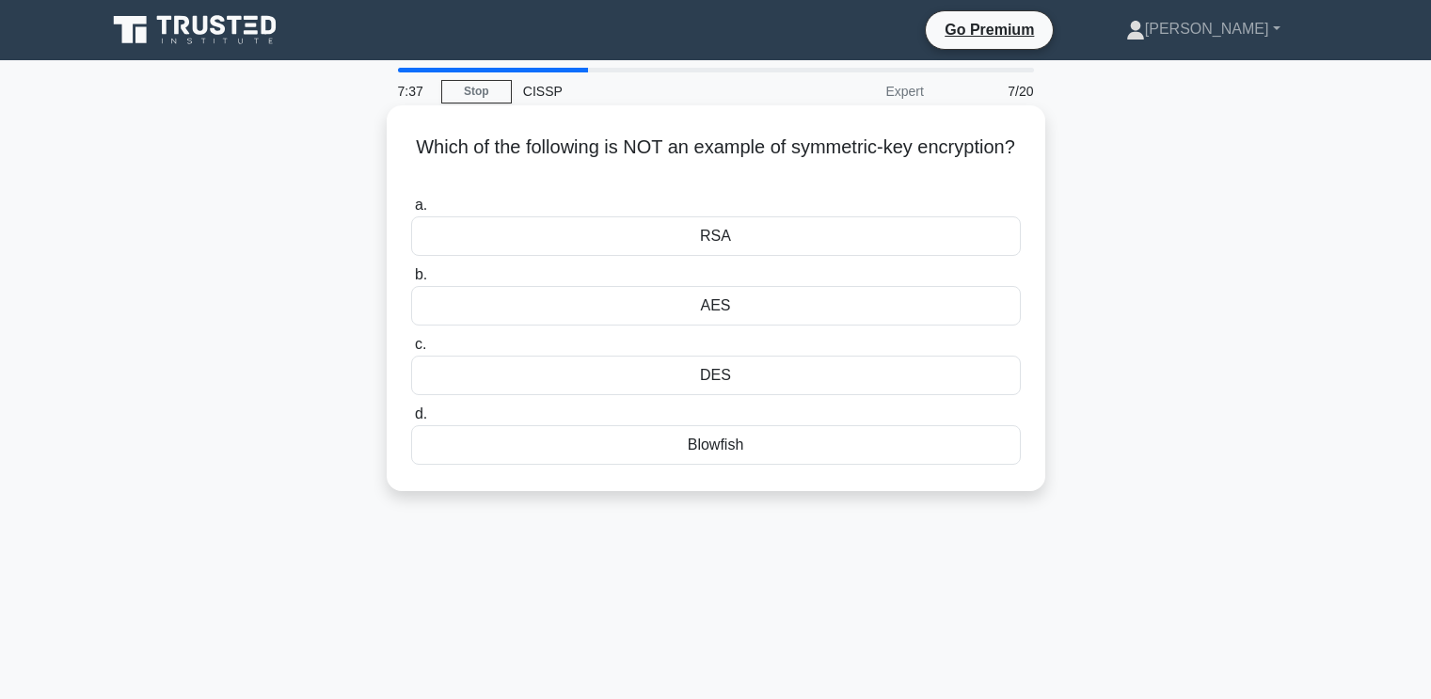
click at [732, 240] on div "RSA" at bounding box center [716, 236] width 610 height 40
click at [411, 212] on input "a. RSA" at bounding box center [411, 205] width 0 height 12
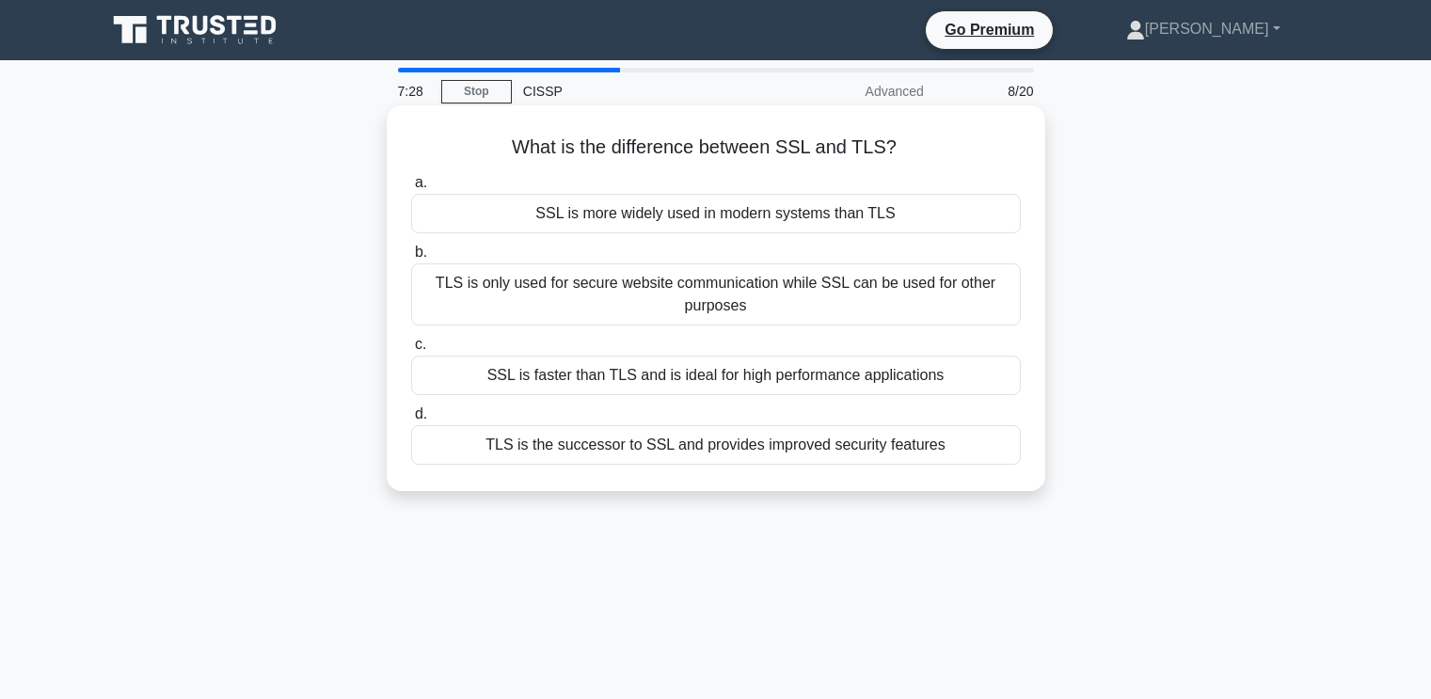
click at [800, 450] on div "TLS is the successor to SSL and provides improved security features" at bounding box center [716, 445] width 610 height 40
click at [411, 421] on input "d. TLS is the successor to SSL and provides improved security features" at bounding box center [411, 414] width 0 height 12
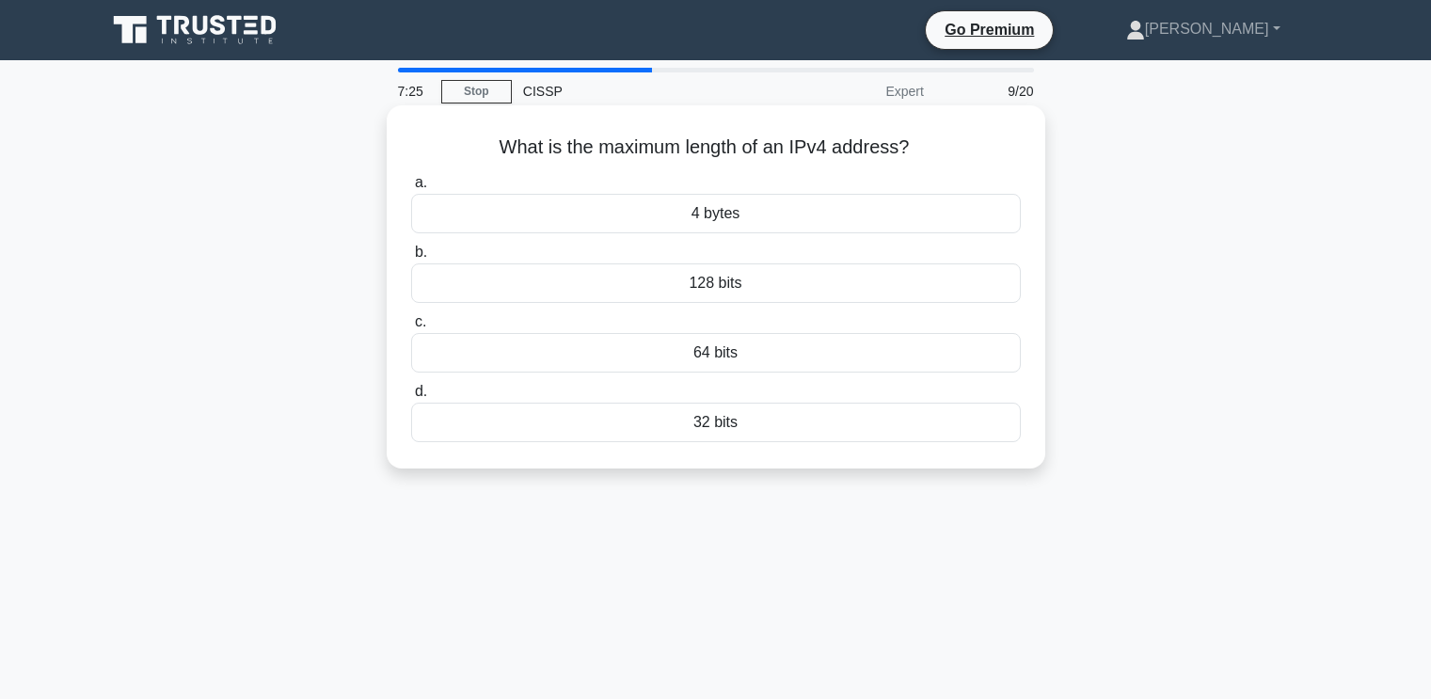
click at [686, 427] on div "32 bits" at bounding box center [716, 423] width 610 height 40
click at [411, 398] on input "d. 32 bits" at bounding box center [411, 392] width 0 height 12
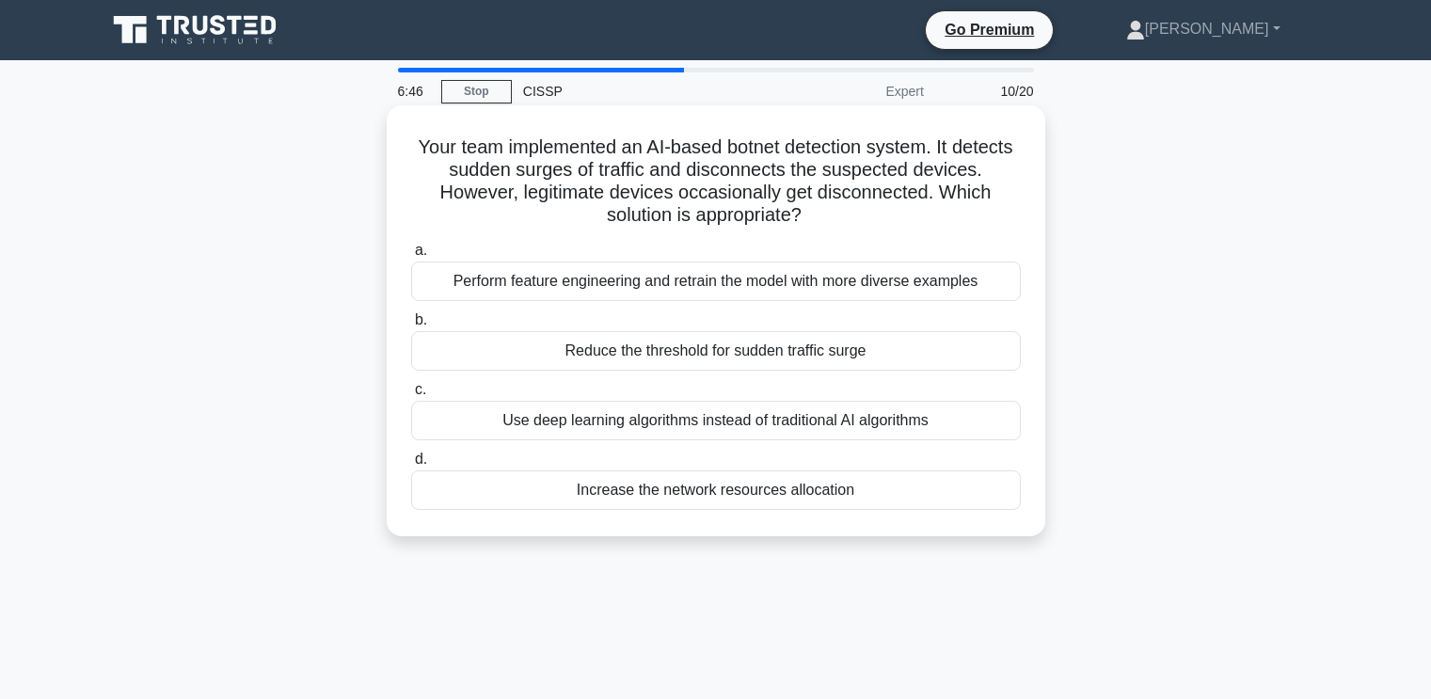
click at [585, 291] on div "Perform feature engineering and retrain the model with more diverse examples" at bounding box center [716, 282] width 610 height 40
click at [411, 257] on input "a. Perform feature engineering and retrain the model with more diverse examples" at bounding box center [411, 251] width 0 height 12
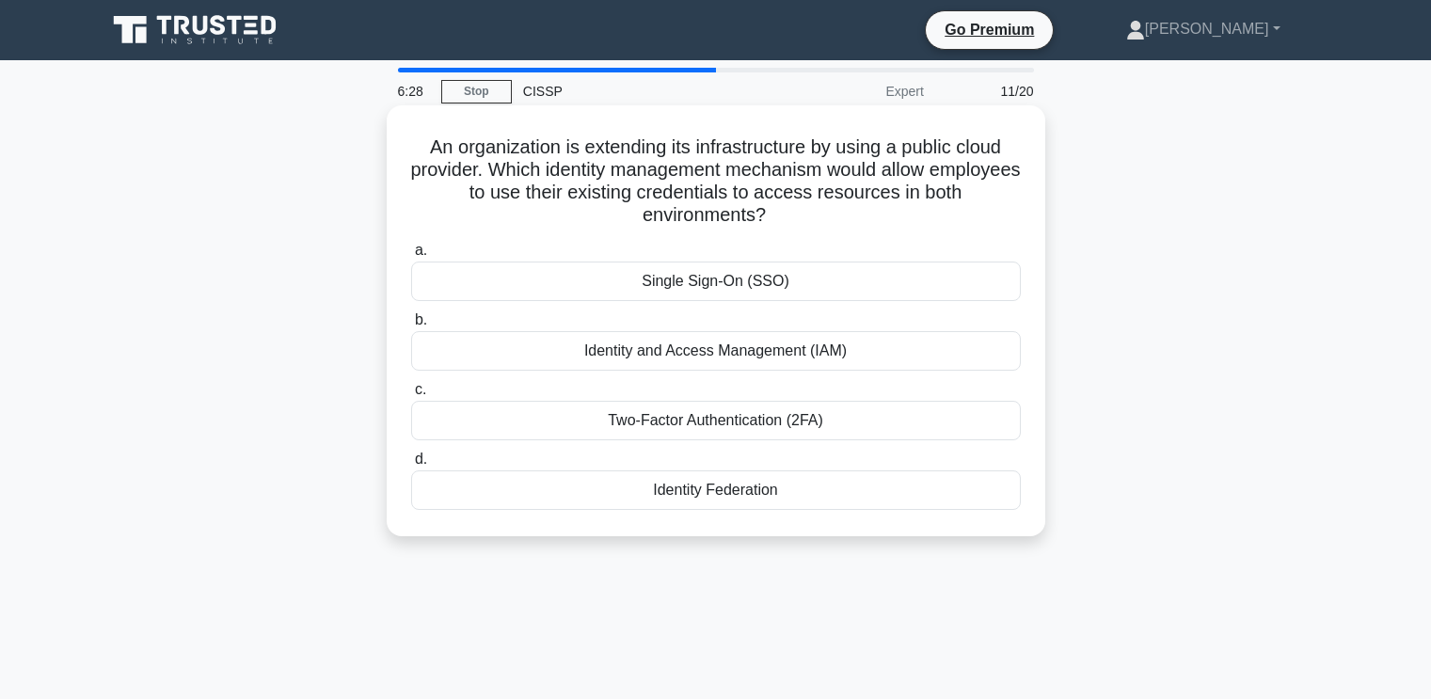
click at [682, 493] on div "Identity Federation" at bounding box center [716, 490] width 610 height 40
click at [411, 466] on input "d. Identity Federation" at bounding box center [411, 459] width 0 height 12
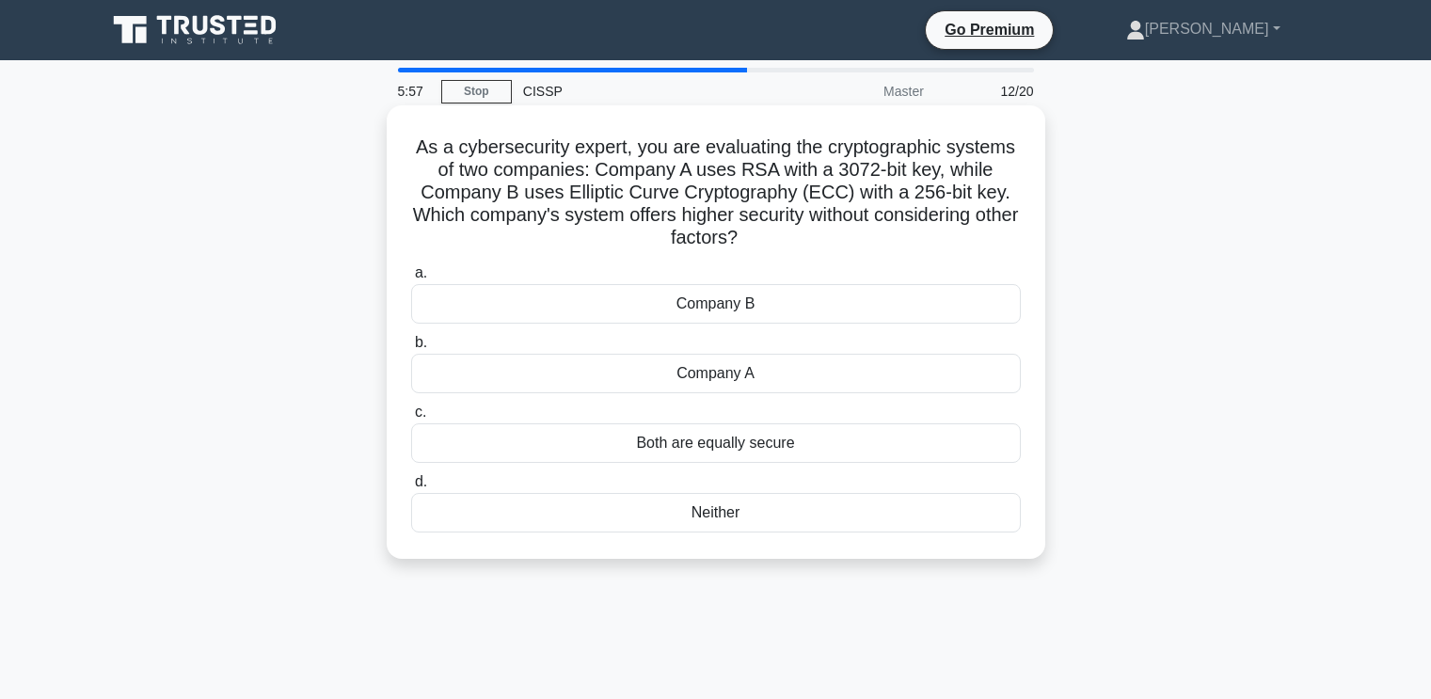
click at [707, 383] on div "Company A" at bounding box center [716, 374] width 610 height 40
click at [411, 349] on input "b. Company A" at bounding box center [411, 343] width 0 height 12
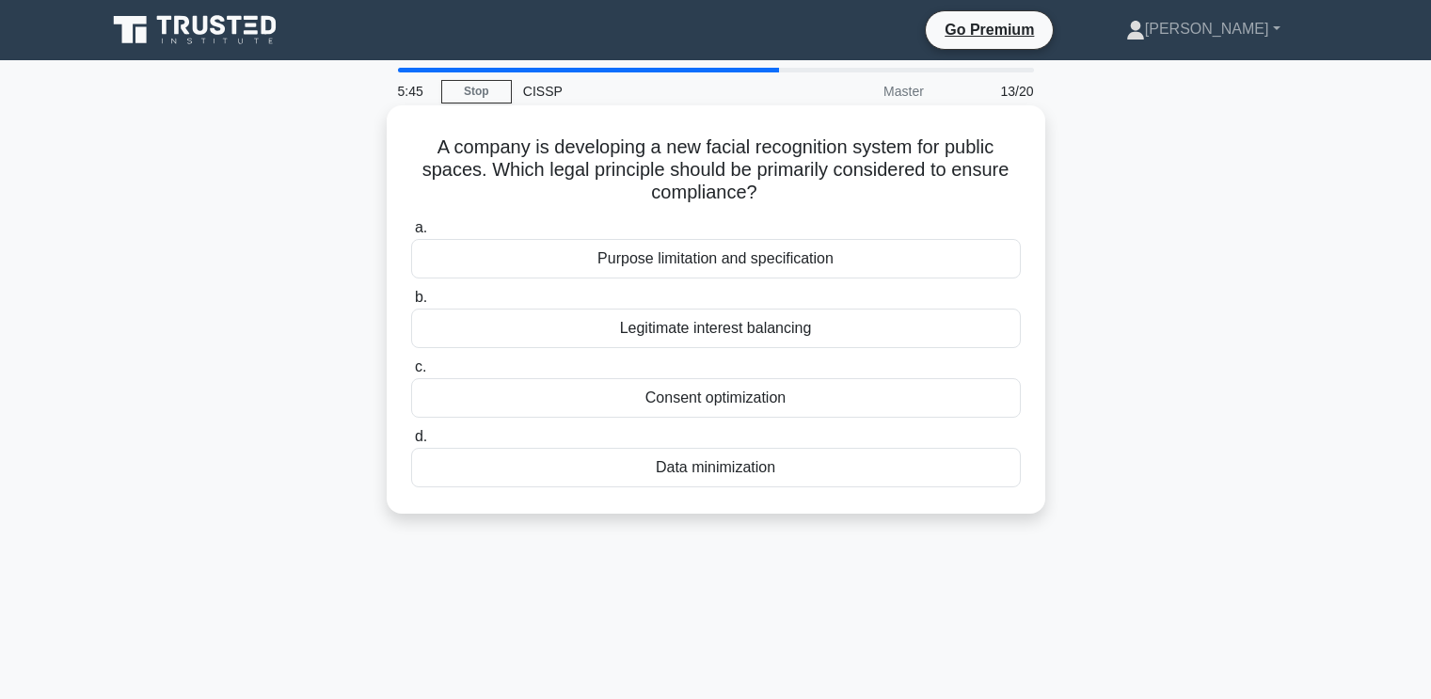
click at [849, 262] on div "Purpose limitation and specification" at bounding box center [716, 259] width 610 height 40
click at [411, 234] on input "a. Purpose limitation and specification" at bounding box center [411, 228] width 0 height 12
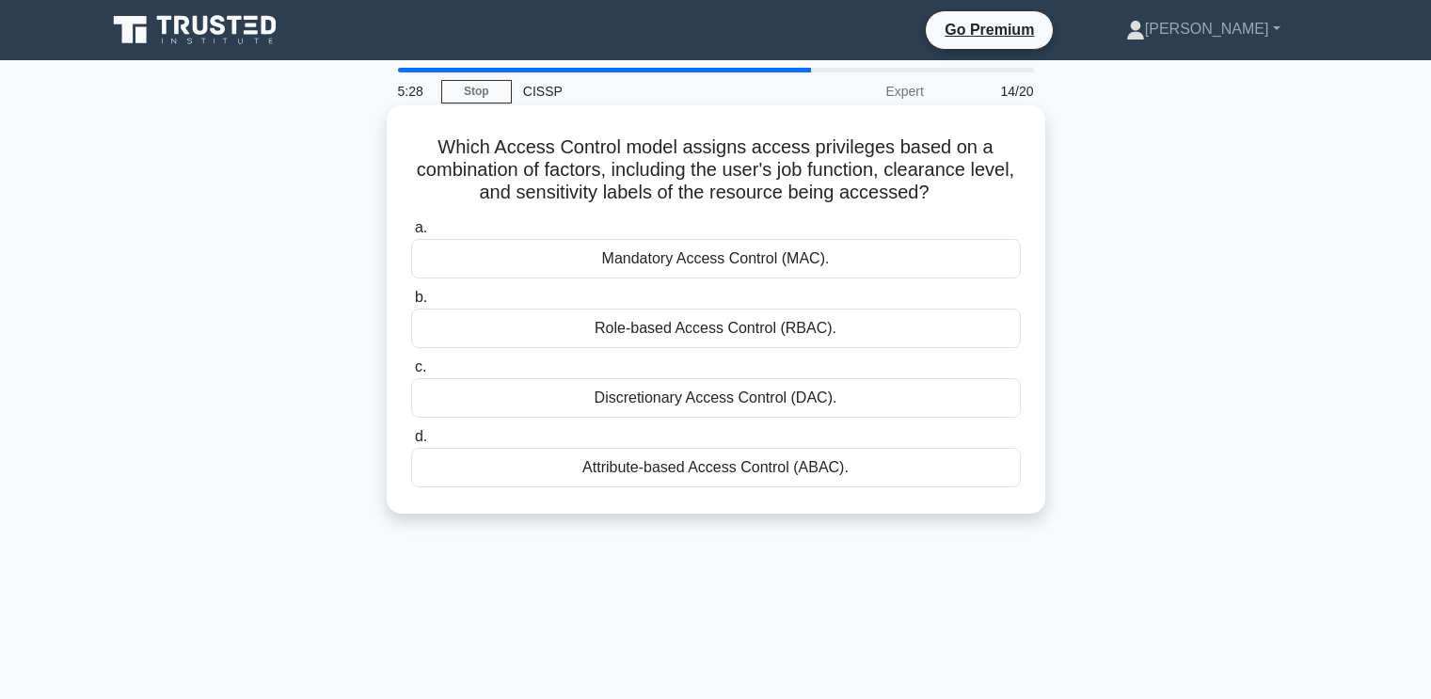
click at [663, 259] on div "Mandatory Access Control (MAC)." at bounding box center [716, 259] width 610 height 40
click at [411, 234] on input "a. Mandatory Access Control (MAC)." at bounding box center [411, 228] width 0 height 12
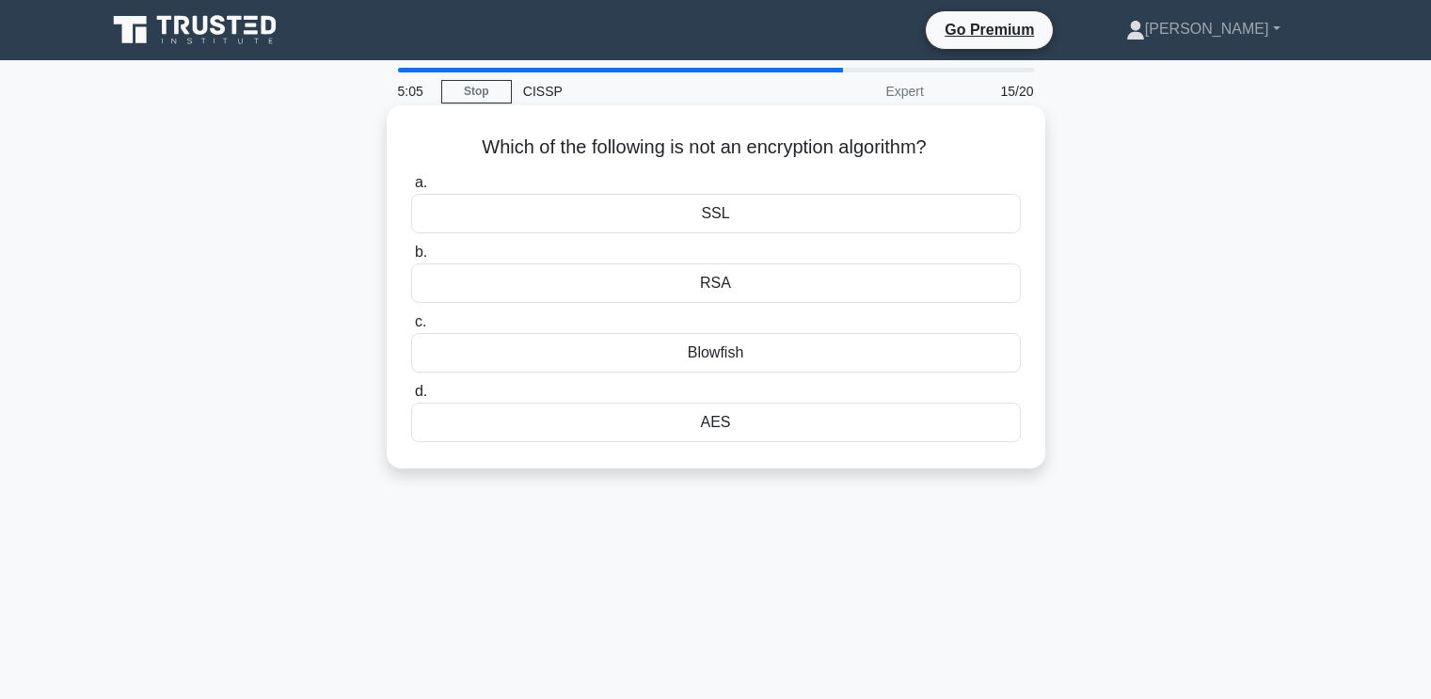
click at [764, 354] on div "Blowfish" at bounding box center [716, 353] width 610 height 40
click at [411, 328] on input "c. Blowfish" at bounding box center [411, 322] width 0 height 12
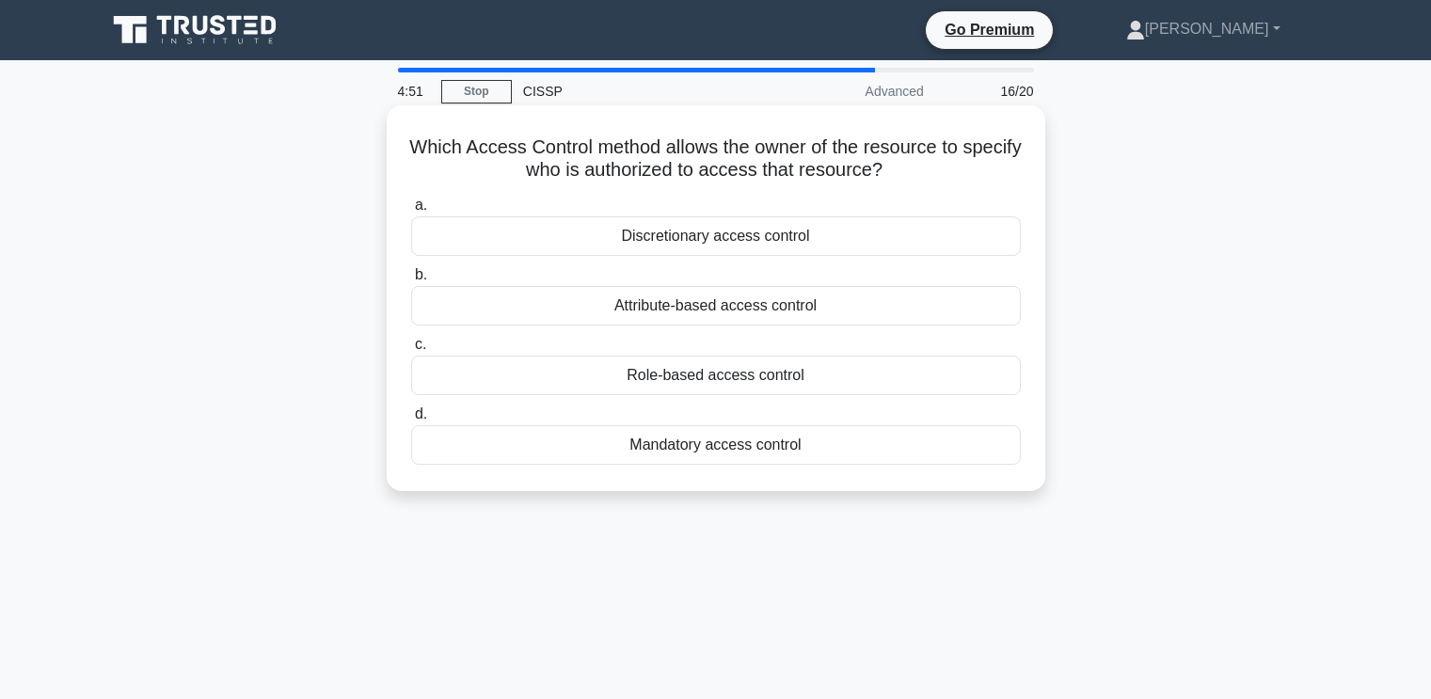
click at [750, 238] on div "Discretionary access control" at bounding box center [716, 236] width 610 height 40
click at [411, 212] on input "a. Discretionary access control" at bounding box center [411, 205] width 0 height 12
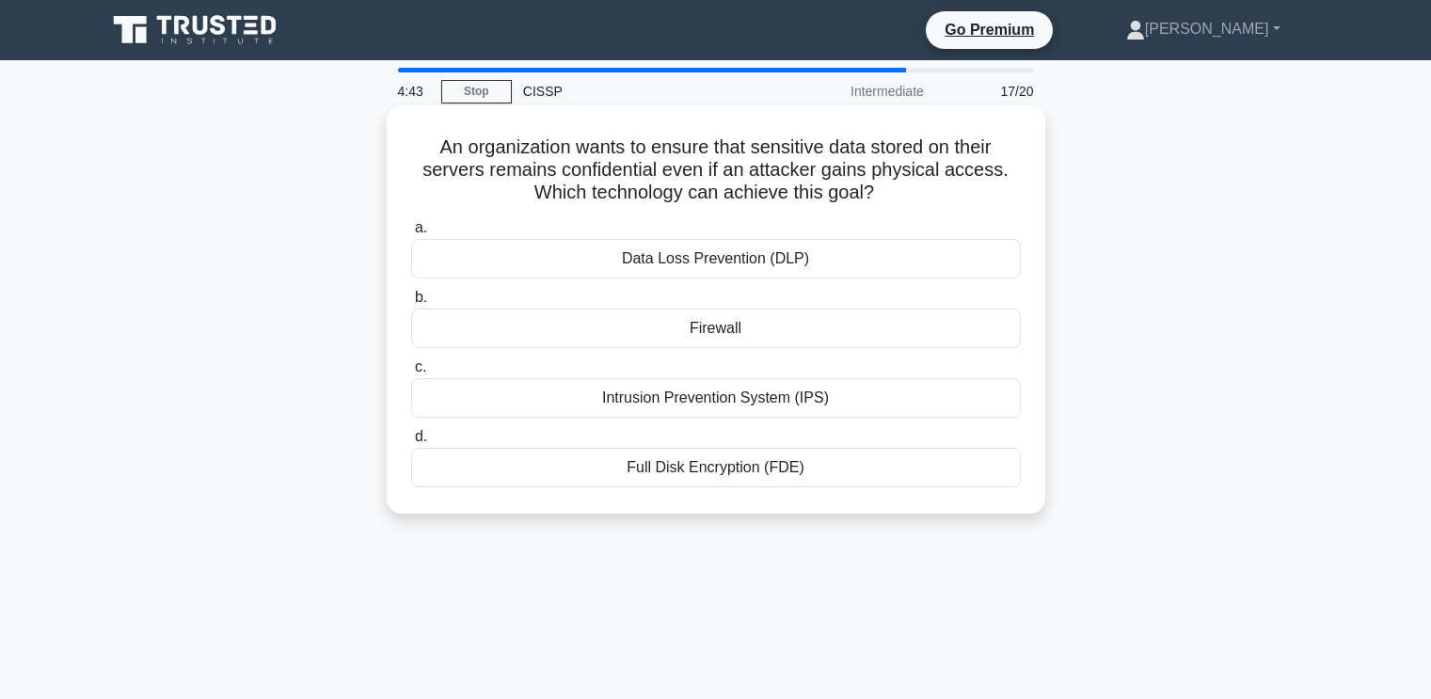
click at [769, 465] on div "Full Disk Encryption (FDE)" at bounding box center [716, 468] width 610 height 40
click at [411, 443] on input "d. Full Disk Encryption (FDE)" at bounding box center [411, 437] width 0 height 12
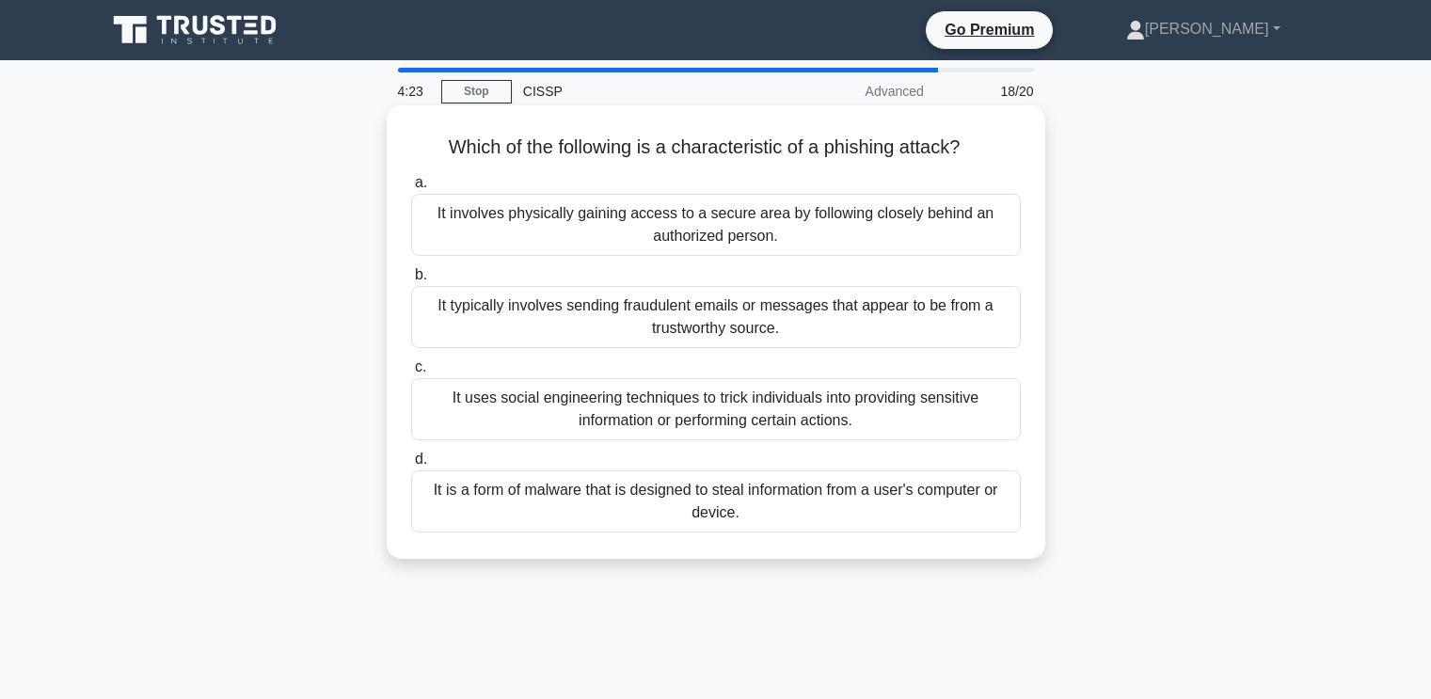
click at [599, 321] on div "It typically involves sending fraudulent emails or messages that appear to be f…" at bounding box center [716, 317] width 610 height 62
click at [411, 281] on input "b. It typically involves sending fraudulent emails or messages that appear to b…" at bounding box center [411, 275] width 0 height 12
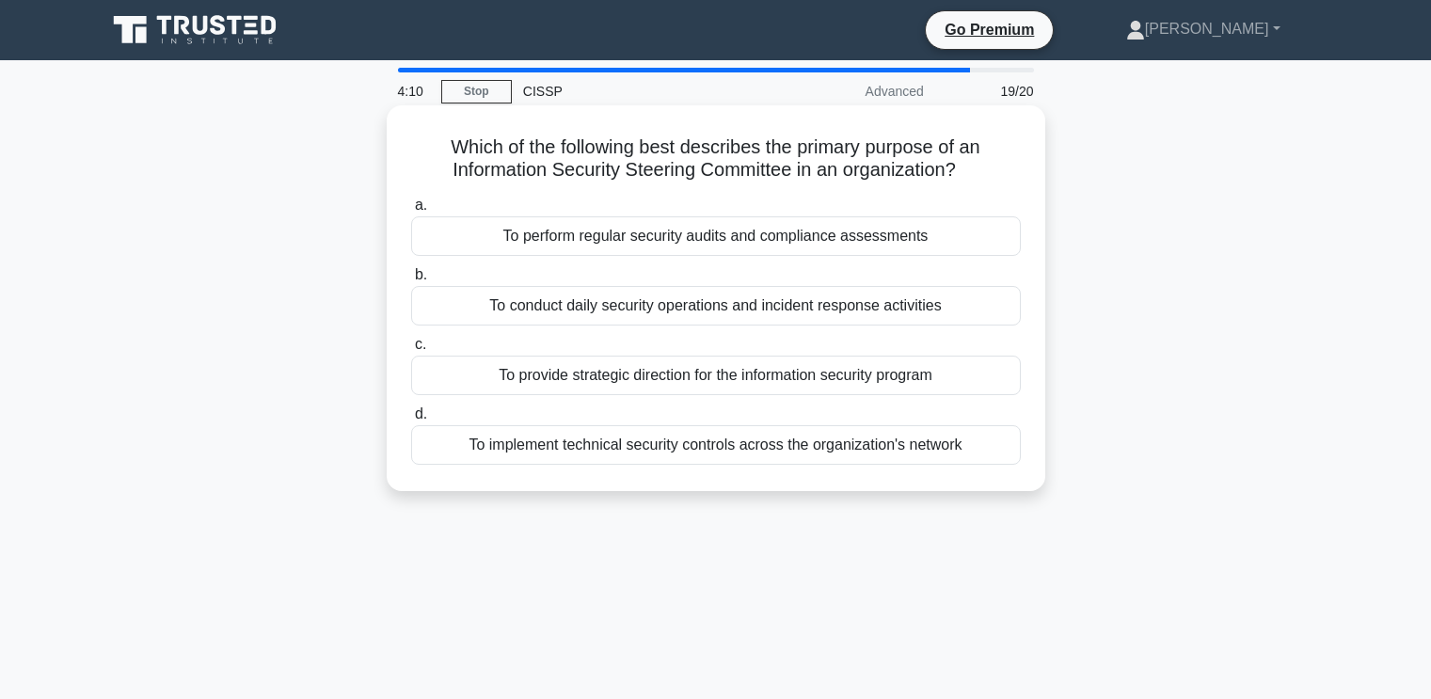
click at [718, 382] on div "To provide strategic direction for the information security program" at bounding box center [716, 376] width 610 height 40
click at [411, 351] on input "c. To provide strategic direction for the information security program" at bounding box center [411, 345] width 0 height 12
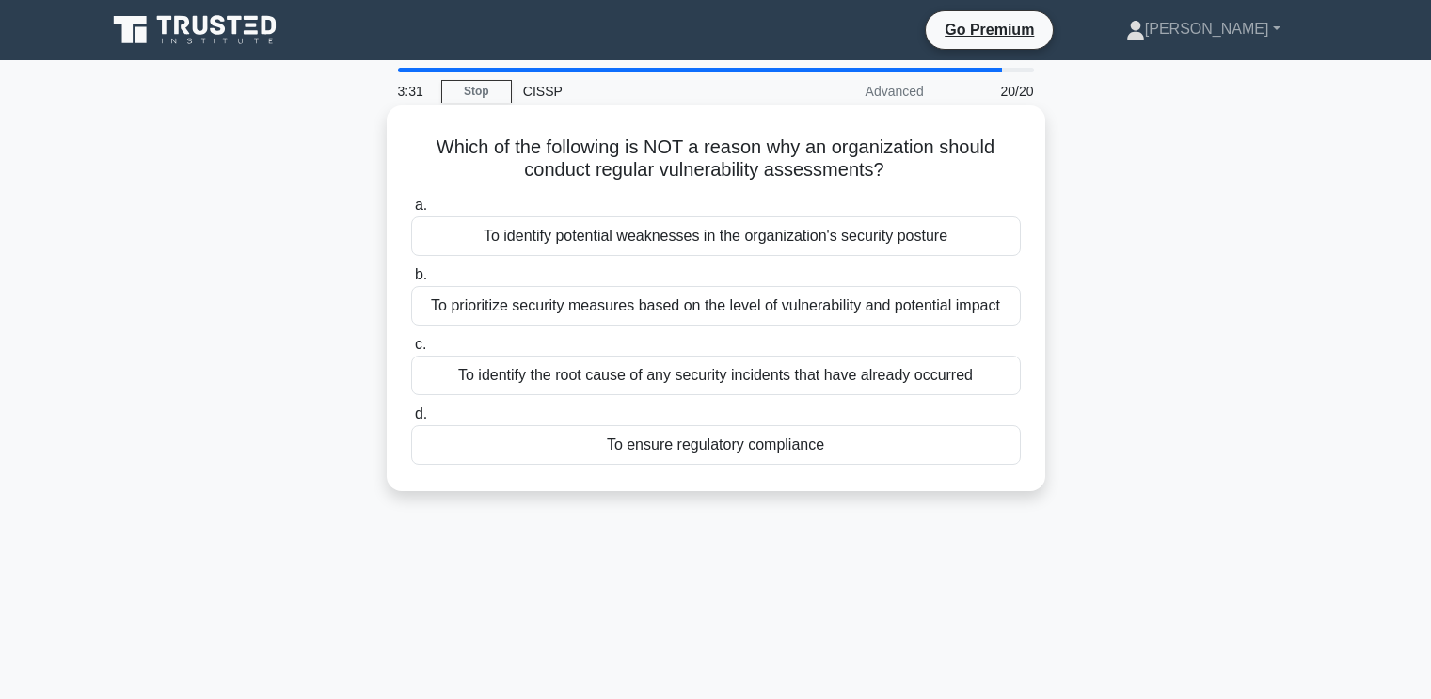
click at [715, 465] on div "To ensure regulatory compliance" at bounding box center [716, 445] width 610 height 40
click at [411, 421] on input "d. To ensure regulatory compliance" at bounding box center [411, 414] width 0 height 12
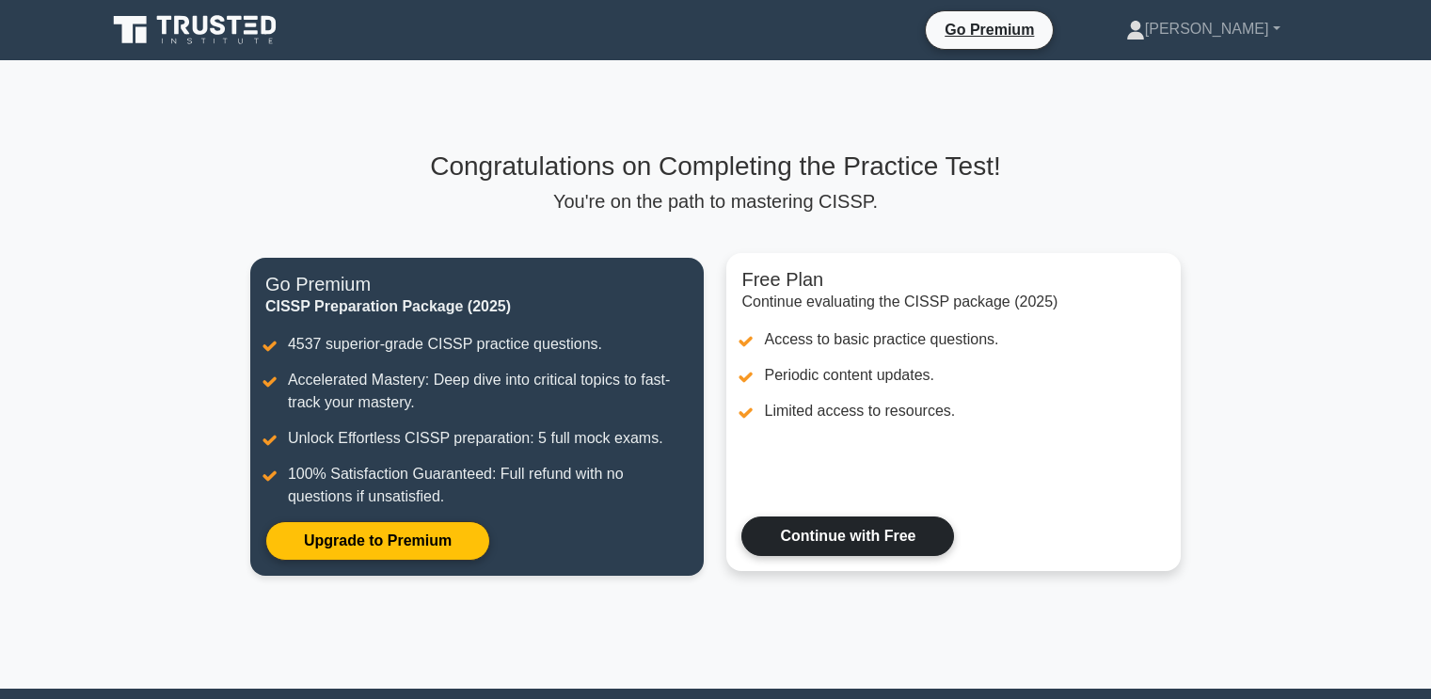
click at [849, 551] on link "Continue with Free" at bounding box center [847, 536] width 213 height 40
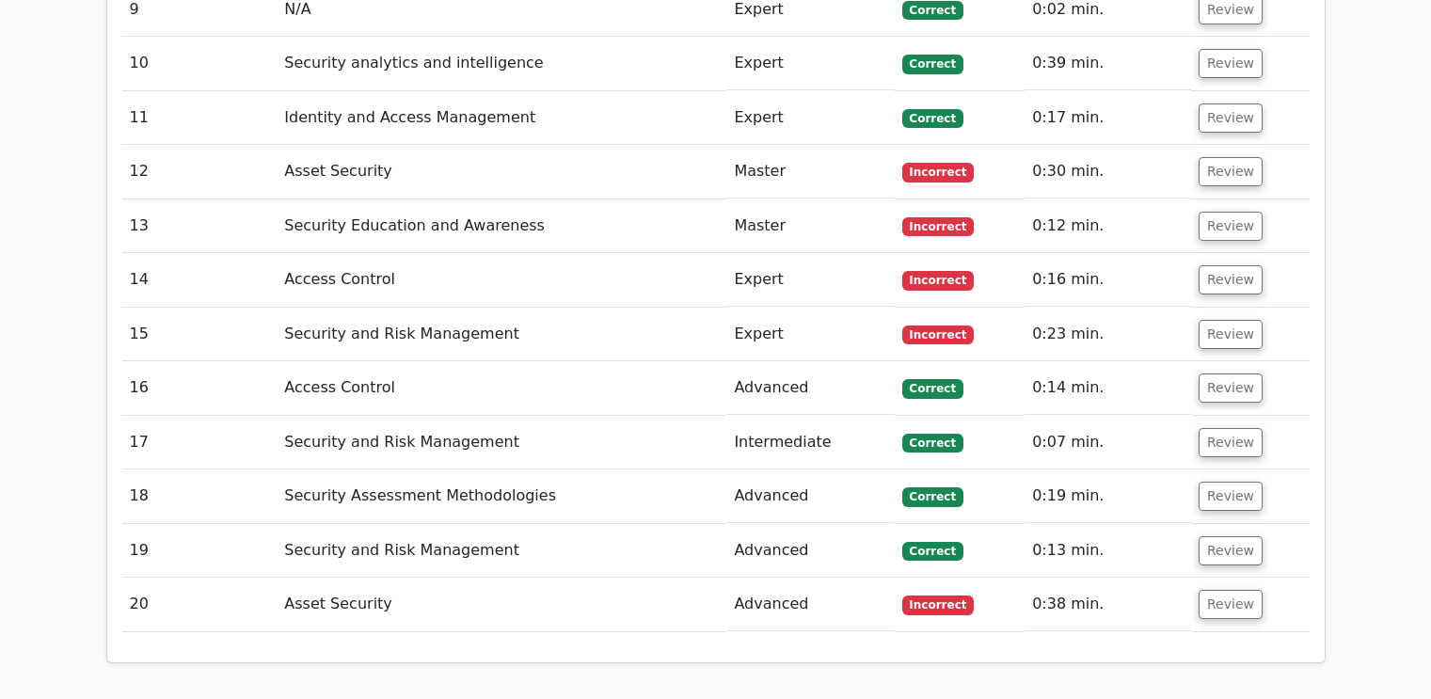
scroll to position [2587, 0]
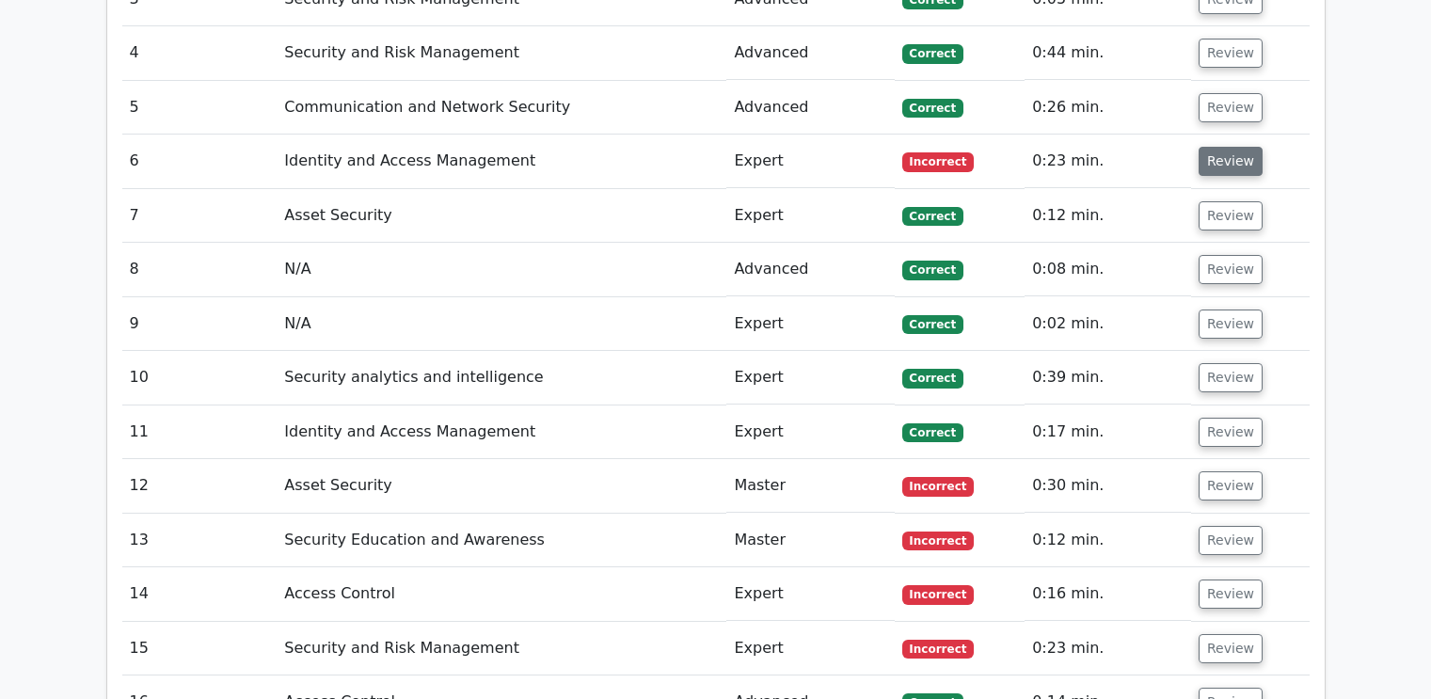
click at [1231, 163] on button "Review" at bounding box center [1231, 161] width 64 height 29
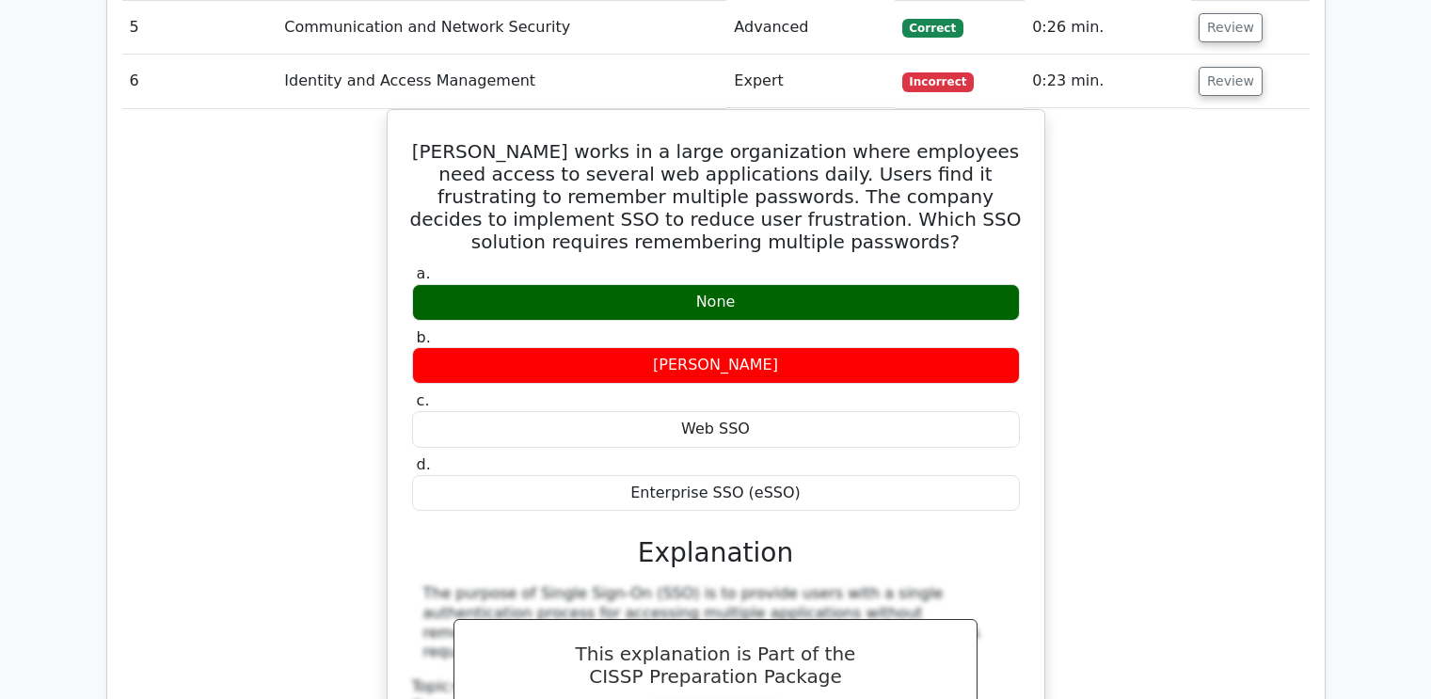
scroll to position [2764, 0]
